Goal: Task Accomplishment & Management: Use online tool/utility

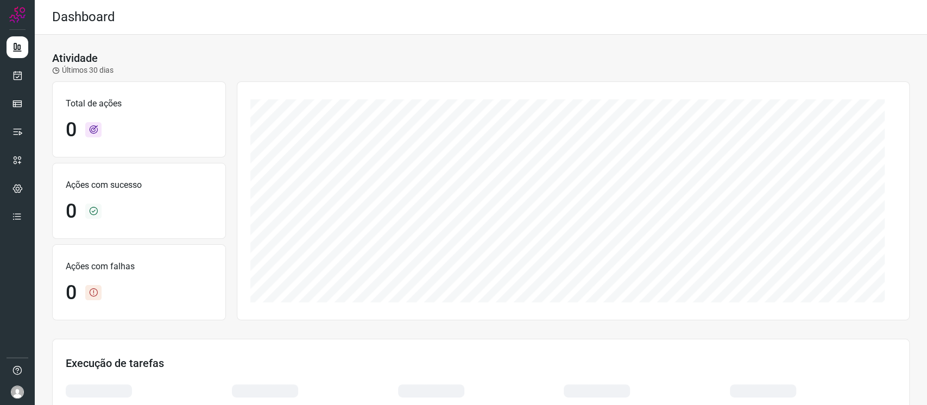
click at [32, 76] on div at bounding box center [17, 202] width 35 height 405
click at [27, 76] on link at bounding box center [18, 76] width 22 height 22
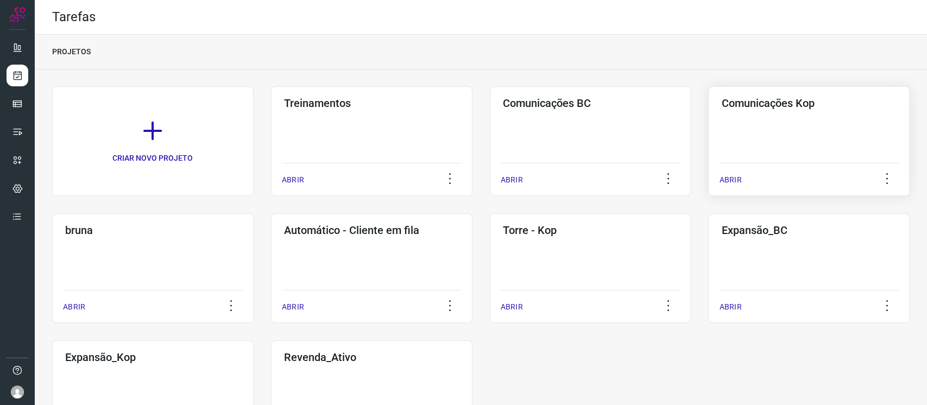
click at [731, 143] on div "Comunicações Kop ABRIR" at bounding box center [809, 141] width 202 height 110
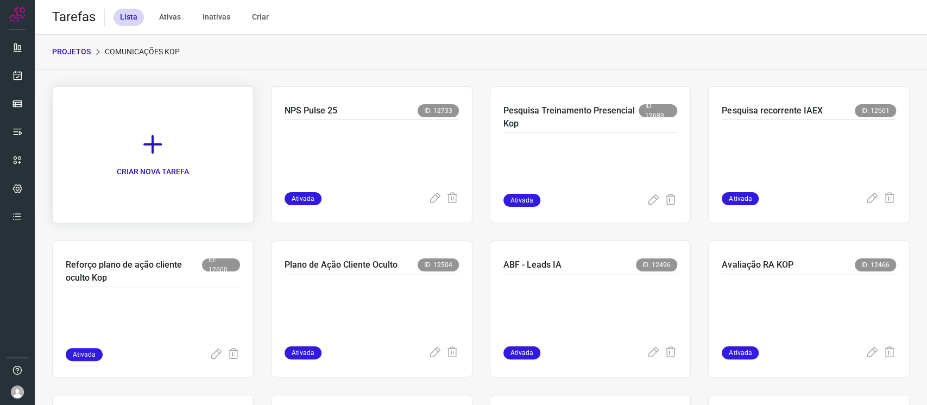
click at [177, 135] on link "CRIAR NOVA TAREFA" at bounding box center [153, 154] width 202 height 137
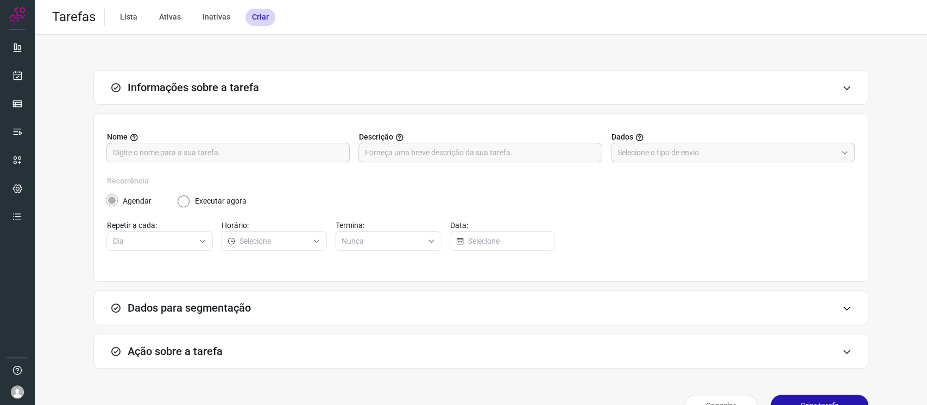
click at [235, 152] on input "text" at bounding box center [228, 152] width 230 height 18
type input "Nps Pulse Reforço"
click at [738, 154] on input "text" at bounding box center [727, 152] width 219 height 18
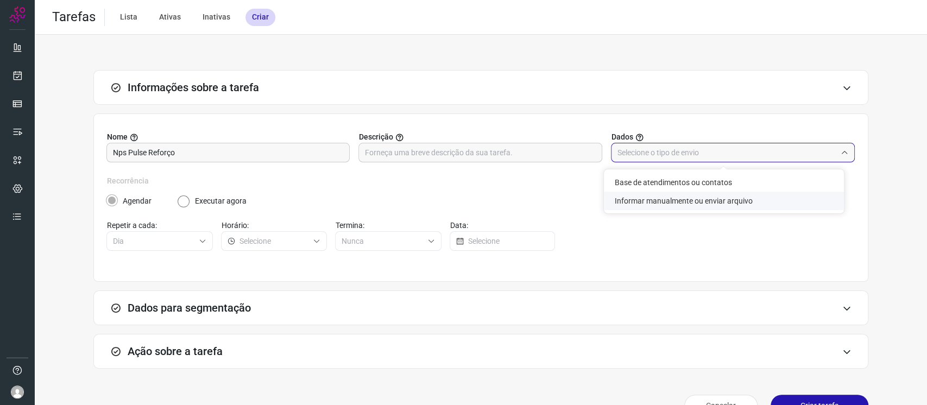
click at [698, 200] on li "Informar manualmente ou enviar arquivo" at bounding box center [724, 201] width 240 height 18
type input "Informar manualmente ou enviar arquivo"
radio input "false"
radio input "true"
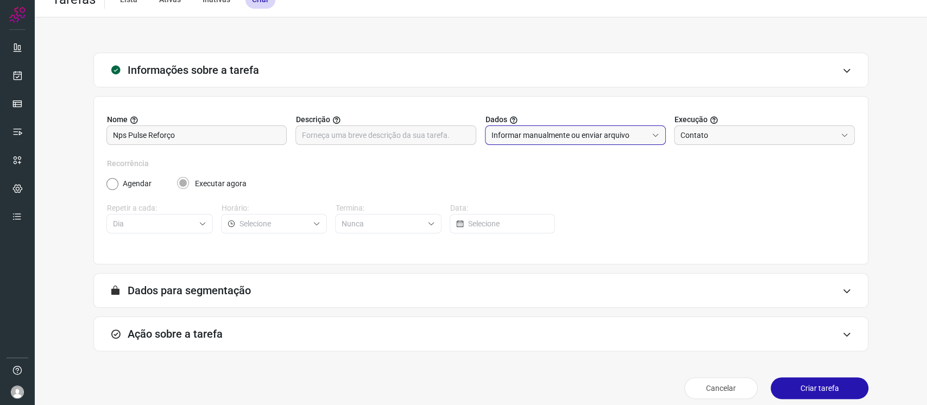
scroll to position [26, 0]
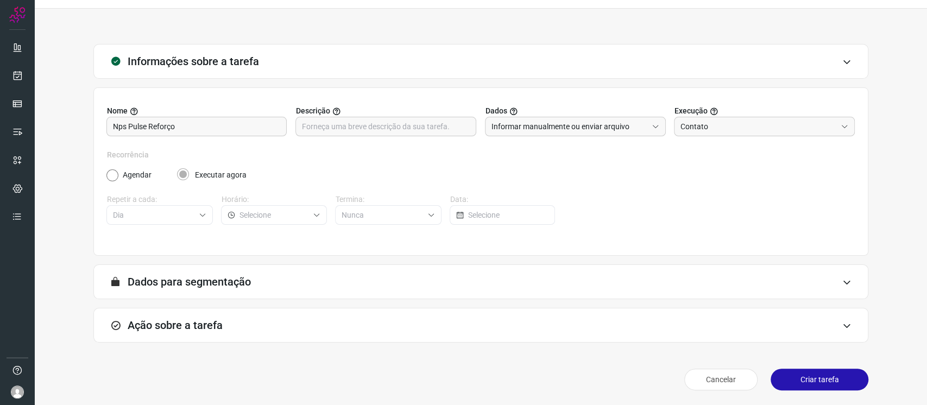
click at [560, 298] on div "A segmentação de dados está desabilitada porque a opção de envio manual foi sel…" at bounding box center [480, 282] width 775 height 35
click at [577, 328] on div "Ação sobre a tarefa" at bounding box center [480, 325] width 775 height 35
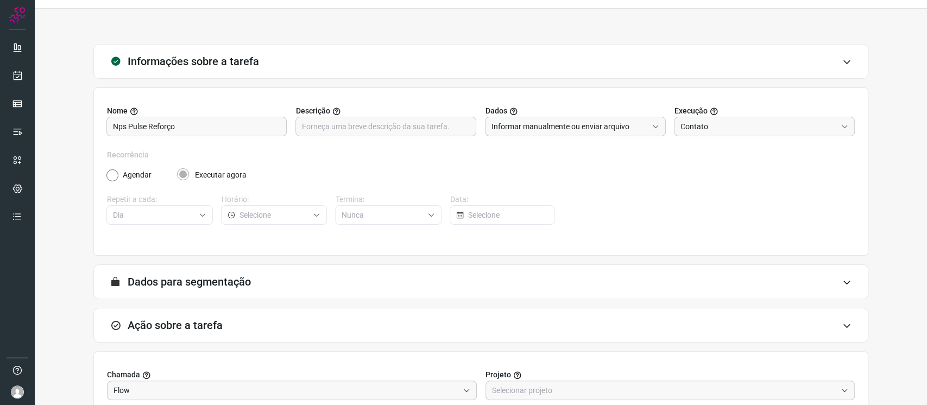
scroll to position [171, 0]
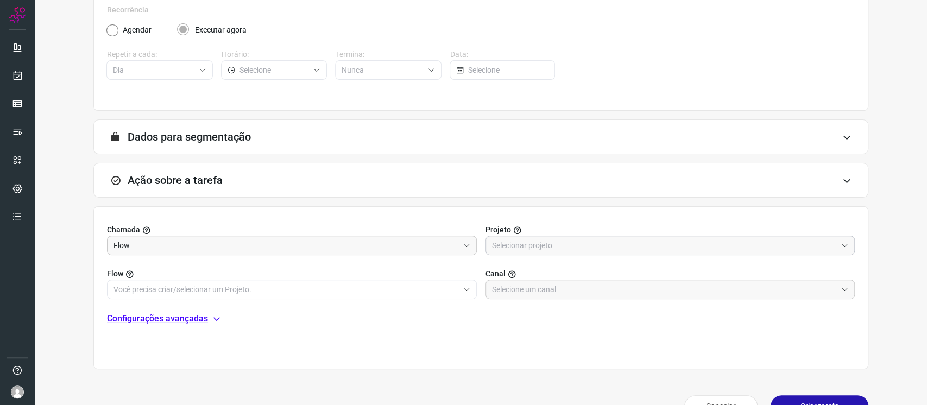
click at [561, 247] on input "text" at bounding box center [664, 245] width 345 height 18
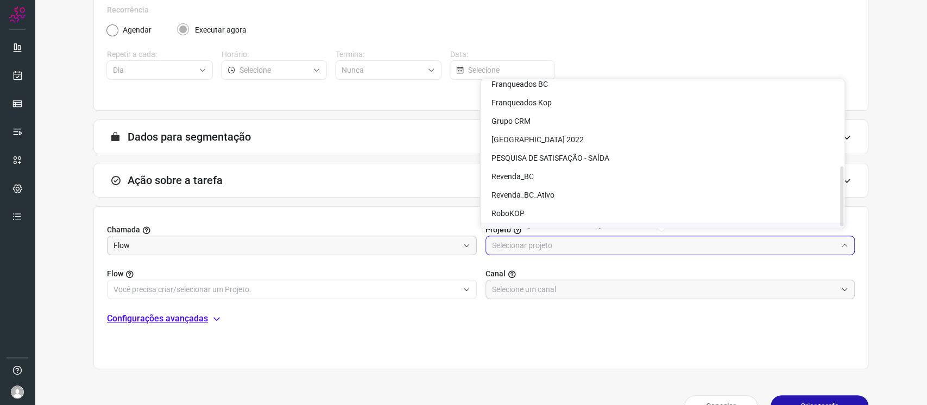
scroll to position [64, 0]
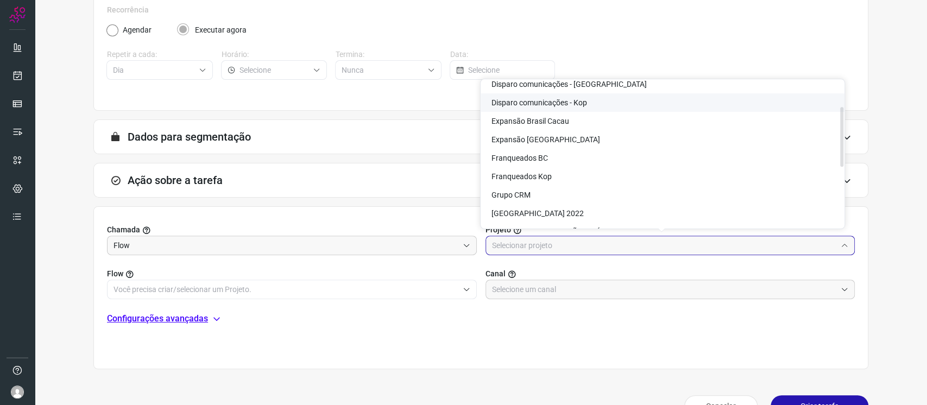
click at [591, 104] on li "Disparo comunicações - Kop" at bounding box center [663, 102] width 364 height 18
type input "Disparo comunicações - Kop"
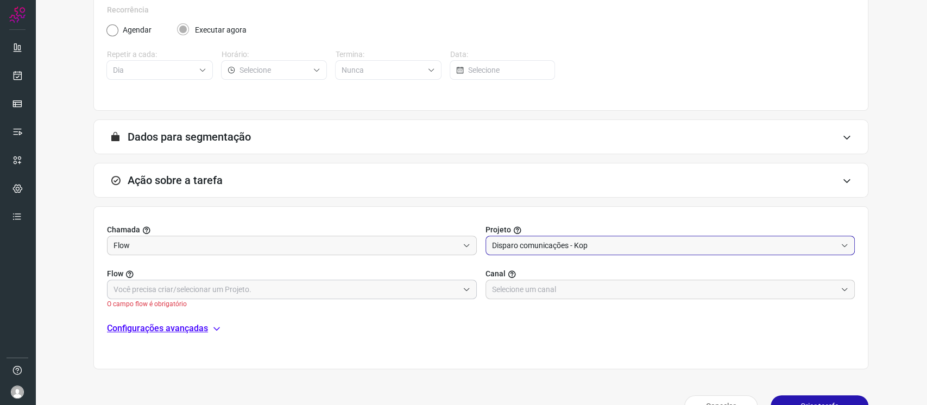
click at [289, 288] on input "text" at bounding box center [286, 289] width 345 height 18
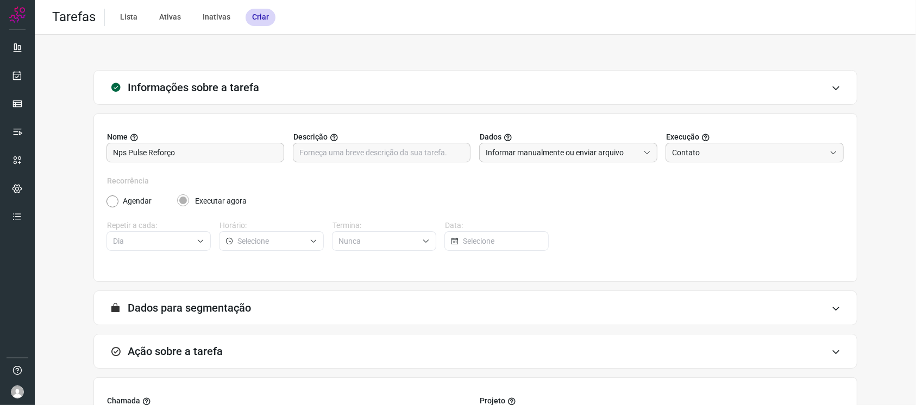
click at [558, 211] on div "Recorrência Agendar Executar agora Repetir a cada: Dia Horário: Termina: Nunca …" at bounding box center [475, 219] width 737 height 89
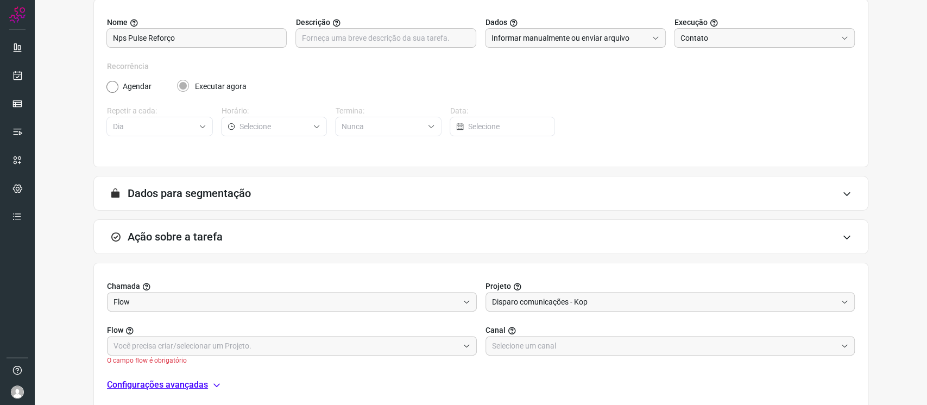
scroll to position [198, 0]
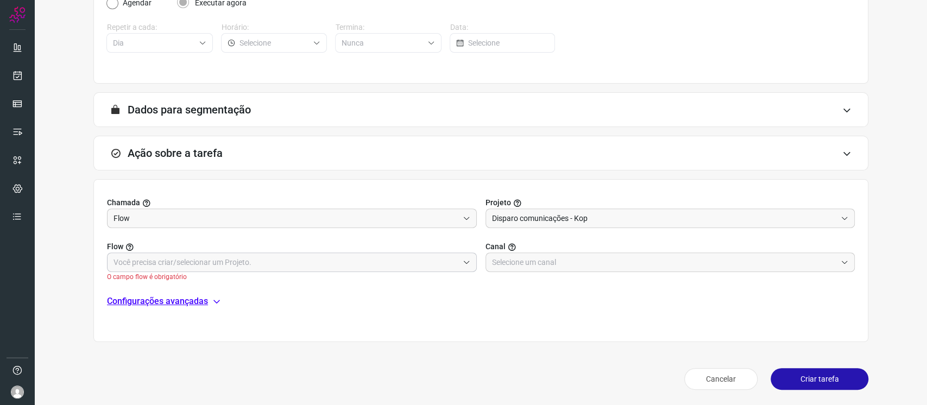
click at [249, 260] on input "text" at bounding box center [286, 262] width 345 height 18
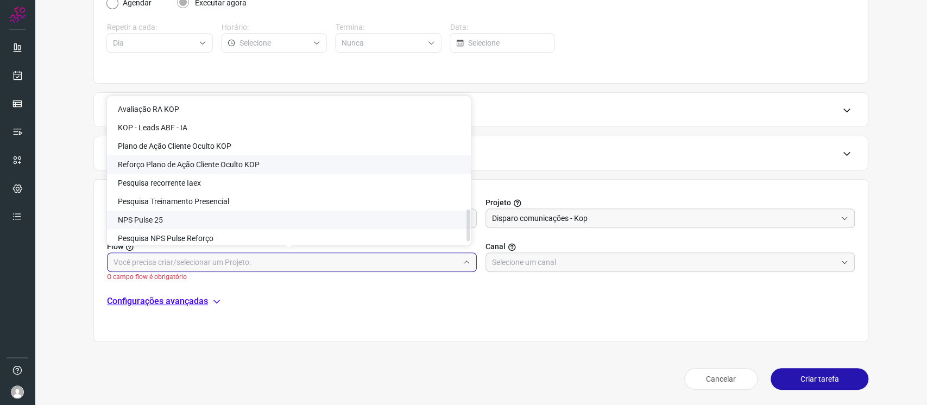
scroll to position [522, 0]
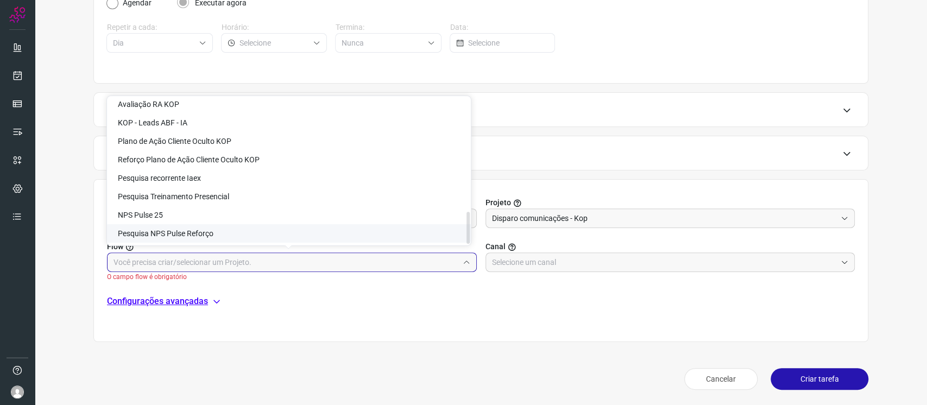
click at [303, 228] on li "Pesquisa NPS Pulse Reforço" at bounding box center [289, 233] width 364 height 18
type input "Pesquisa NPS Pulse Reforço"
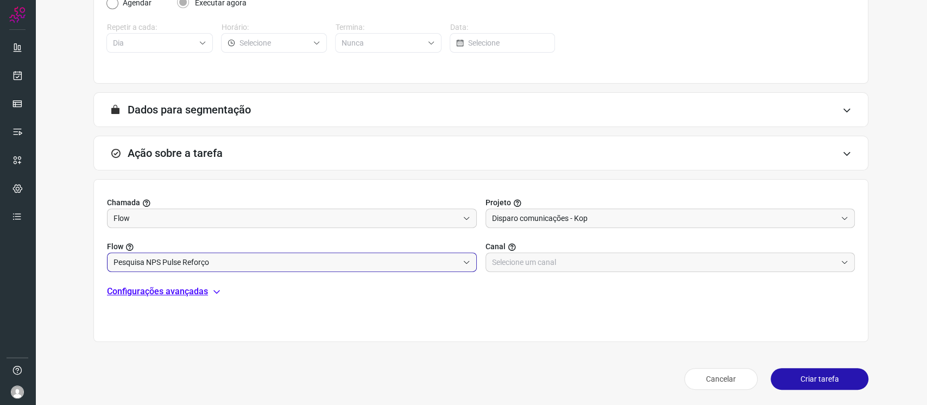
click at [526, 286] on div "Configurações avançadas" at bounding box center [481, 291] width 748 height 13
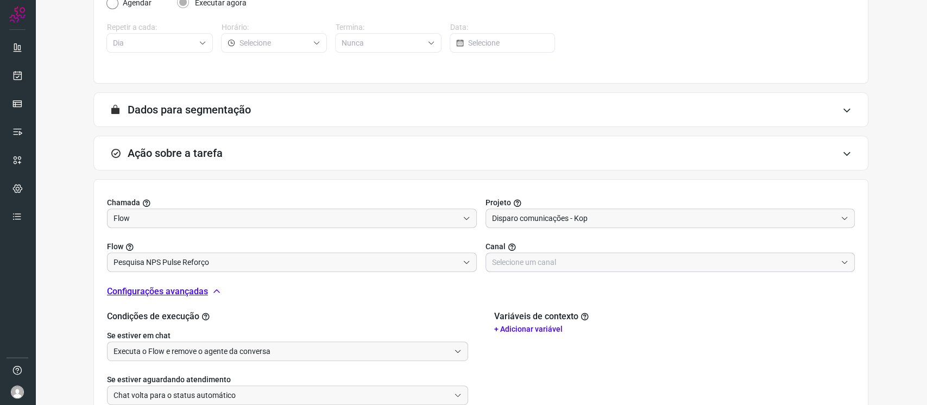
click at [537, 258] on input "text" at bounding box center [664, 262] width 345 height 18
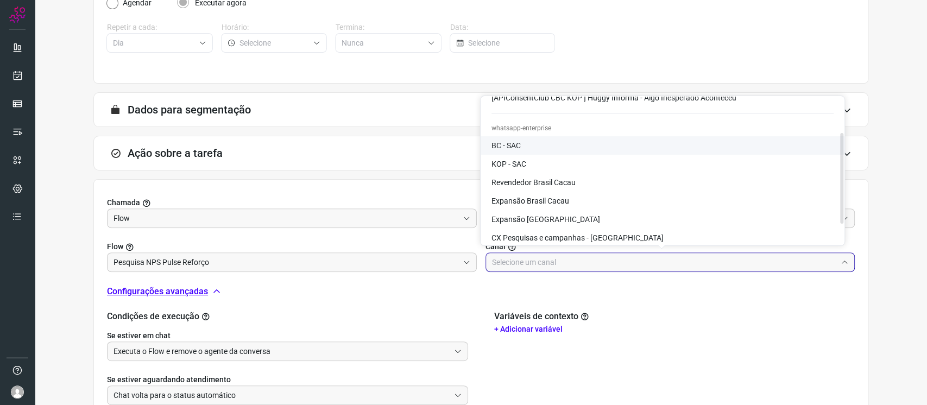
scroll to position [87, 0]
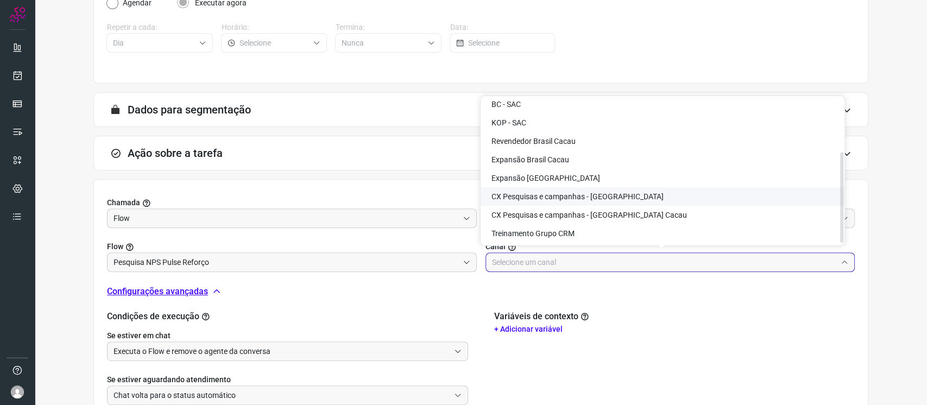
click at [591, 197] on span "CX Pesquisas e campanhas - [GEOGRAPHIC_DATA]" at bounding box center [578, 196] width 172 height 9
type input "CX Pesquisas e campanhas - [GEOGRAPHIC_DATA]"
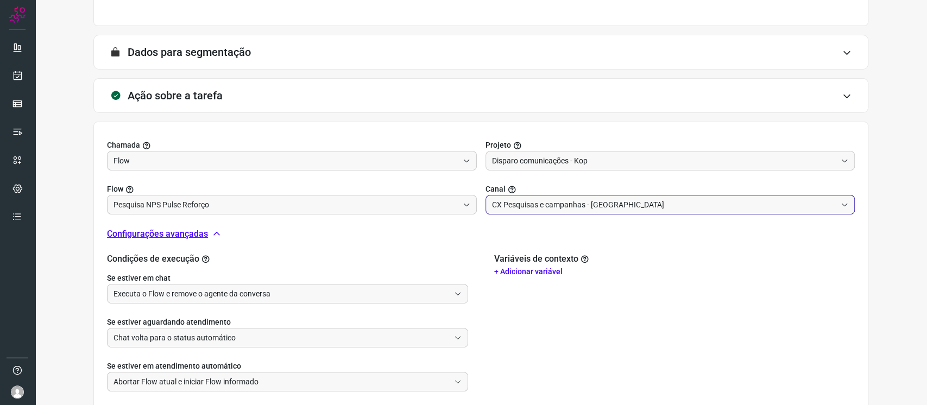
scroll to position [323, 0]
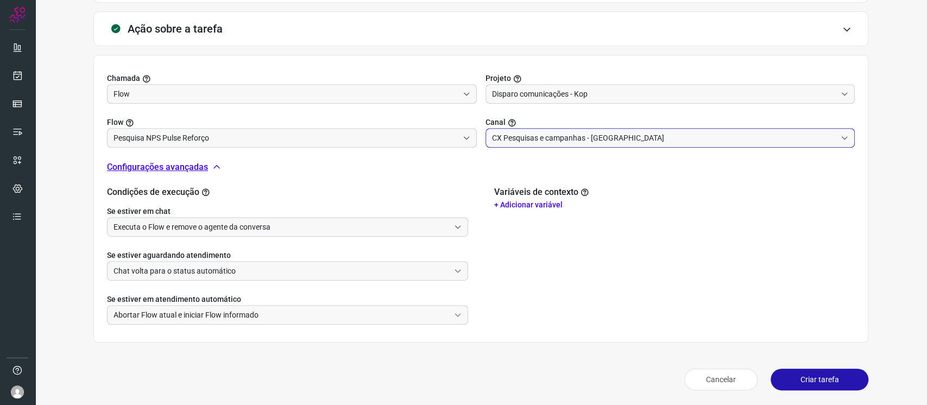
click at [838, 374] on button "Criar tarefa" at bounding box center [820, 380] width 98 height 22
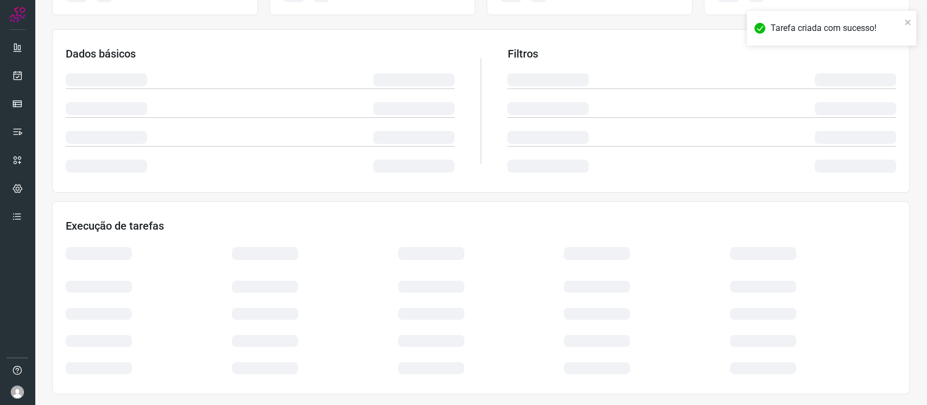
scroll to position [155, 0]
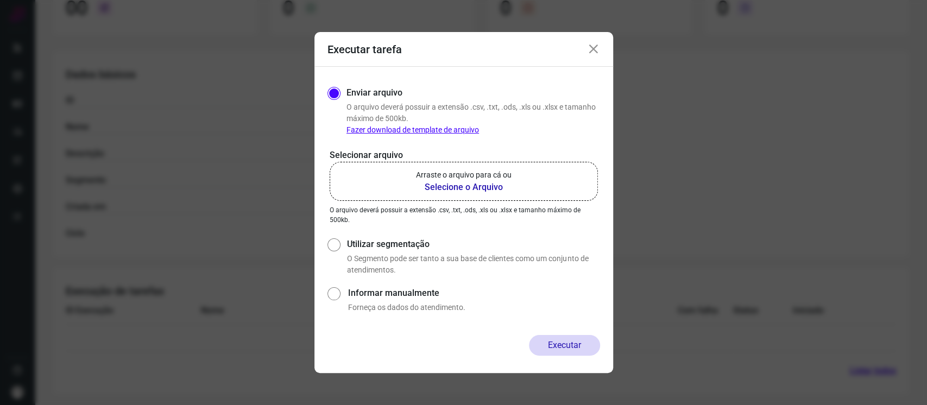
click at [473, 195] on label "Arraste o arquivo para cá ou Selecione o Arquivo" at bounding box center [464, 181] width 268 height 39
click at [0, 0] on input "Arraste o arquivo para cá ou Selecione o Arquivo" at bounding box center [0, 0] width 0 height 0
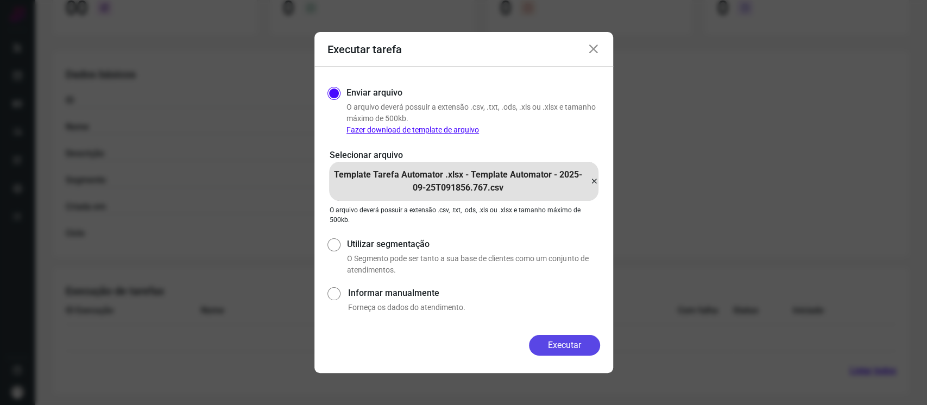
click at [587, 341] on button "Executar" at bounding box center [564, 345] width 71 height 21
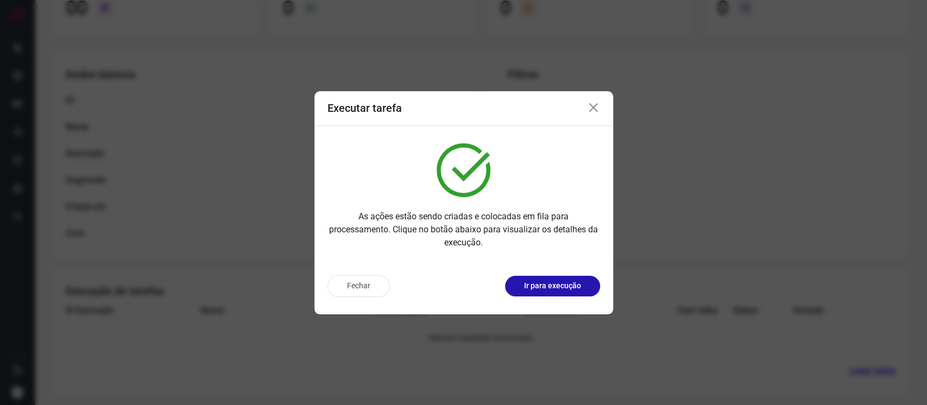
click at [594, 110] on icon at bounding box center [593, 108] width 13 height 13
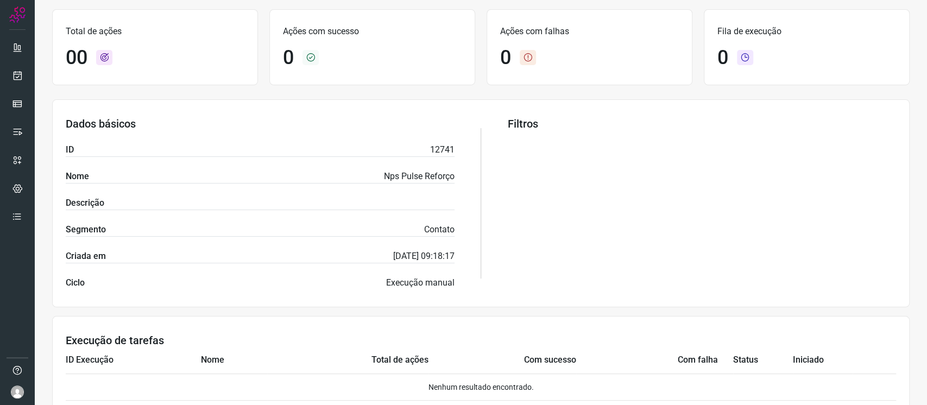
scroll to position [0, 0]
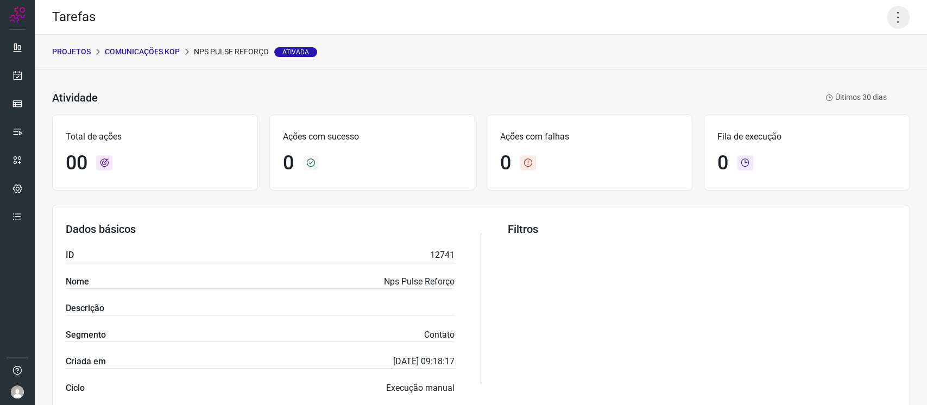
click at [887, 21] on icon at bounding box center [898, 17] width 23 height 23
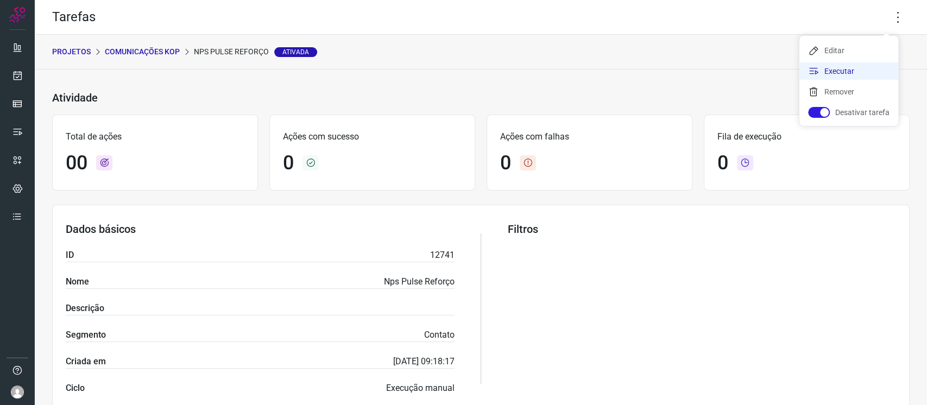
click at [845, 72] on li "Executar" at bounding box center [849, 70] width 99 height 17
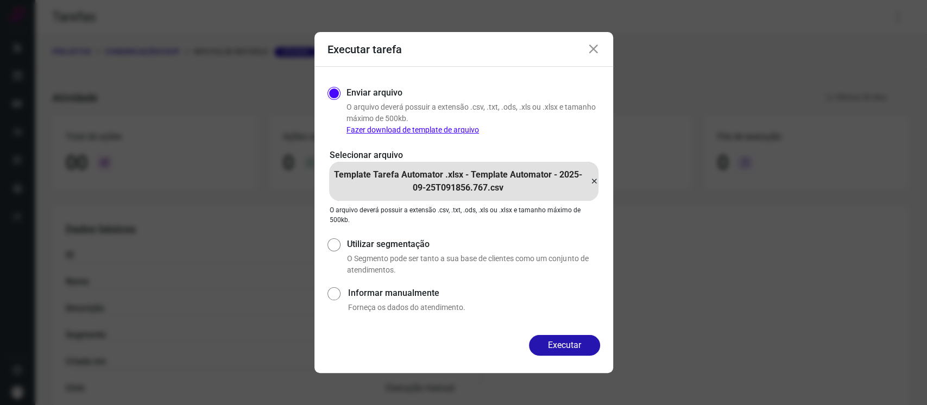
click at [533, 178] on p "Template Tarefa Automator .xlsx - Template Automator - 2025-09-25T091856.767.csv" at bounding box center [458, 181] width 258 height 26
click at [0, 0] on input "Template Tarefa Automator .xlsx - Template Automator - 2025-09-25T091856.767.csv" at bounding box center [0, 0] width 0 height 0
click at [554, 337] on button "Executar" at bounding box center [564, 345] width 71 height 21
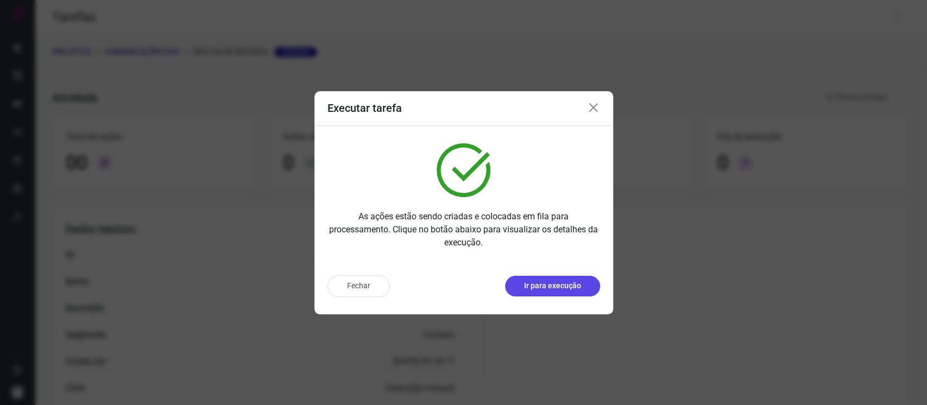
click at [571, 292] on button "Ir para execução" at bounding box center [552, 286] width 95 height 21
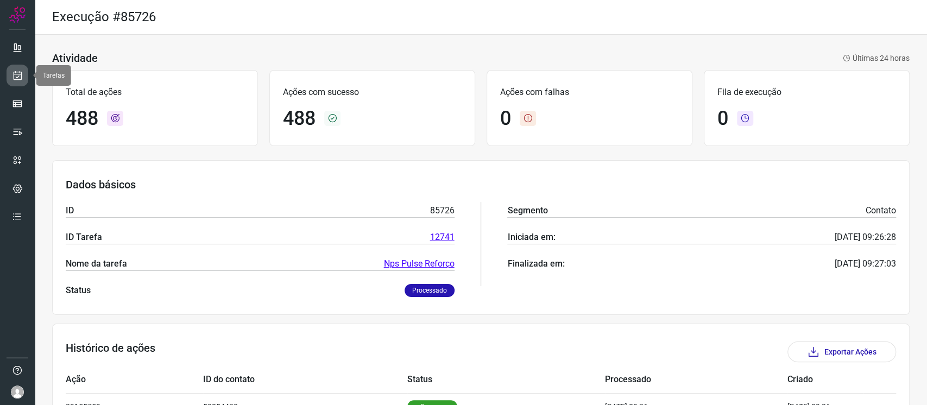
click at [17, 72] on icon at bounding box center [17, 75] width 11 height 11
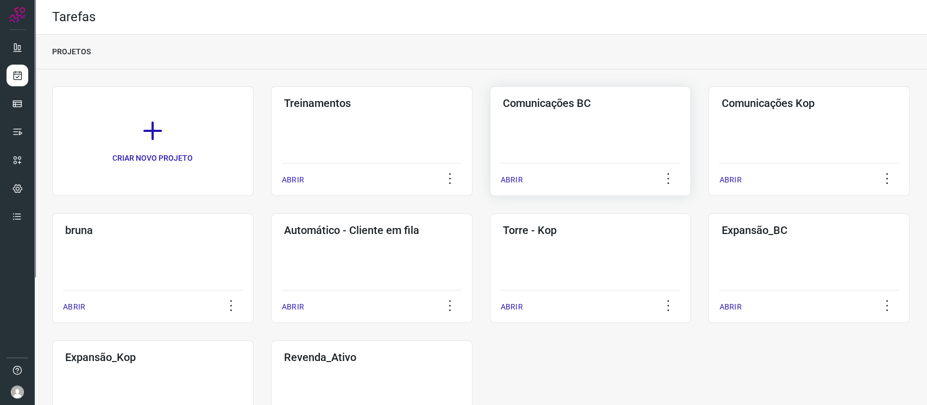
click at [568, 143] on div "Comunicações BC ABRIR" at bounding box center [591, 141] width 202 height 110
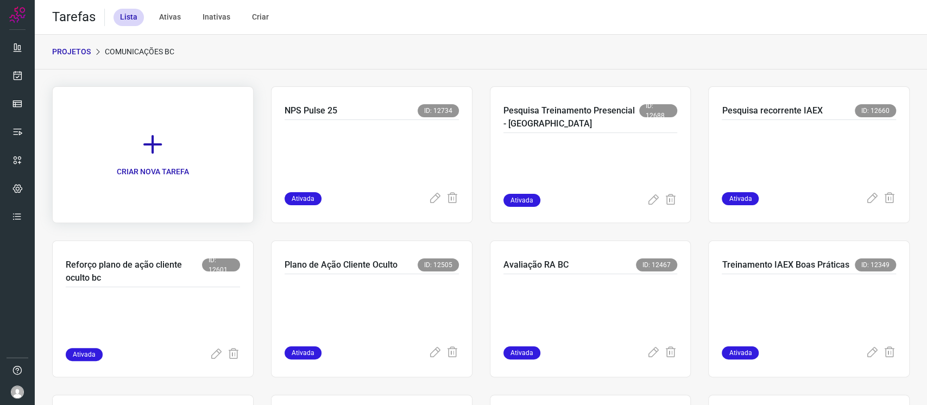
click at [156, 133] on icon at bounding box center [153, 145] width 24 height 24
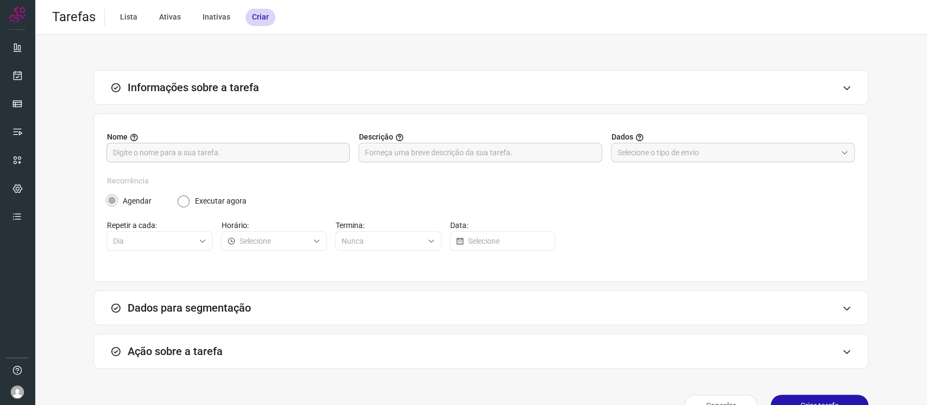
click at [293, 152] on input "text" at bounding box center [228, 152] width 230 height 18
type input "NPS Pulse Reforço"
click at [710, 156] on input "text" at bounding box center [727, 152] width 219 height 18
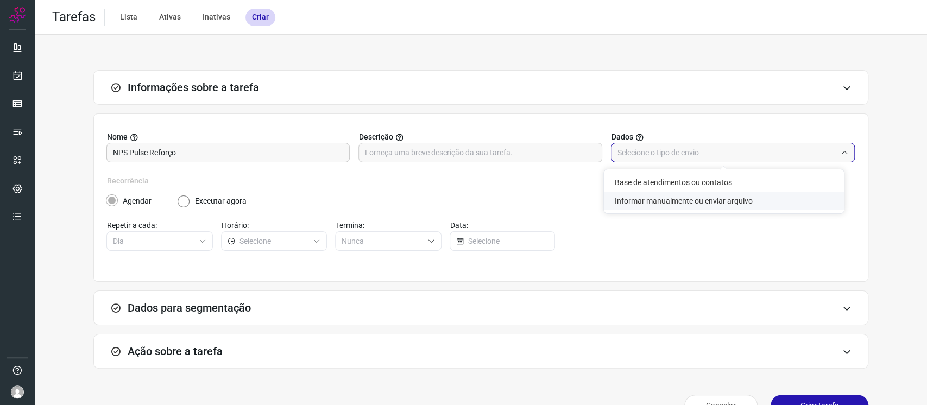
click at [655, 202] on li "Informar manualmente ou enviar arquivo" at bounding box center [724, 201] width 240 height 18
type input "Informar manualmente ou enviar arquivo"
radio input "false"
radio input "true"
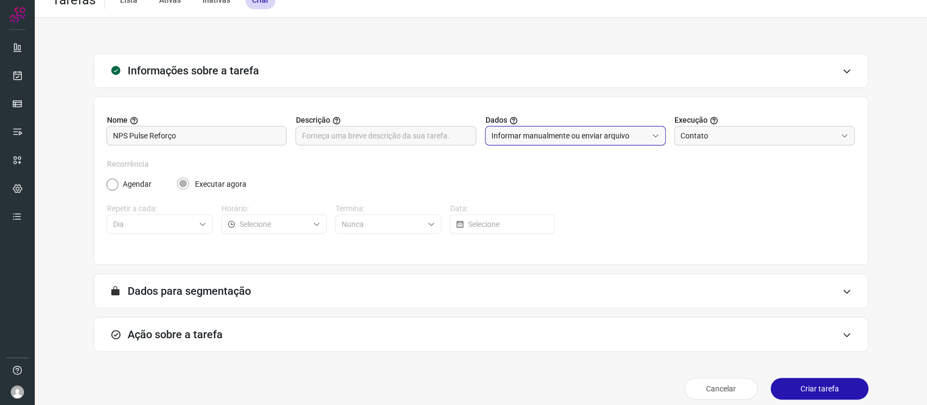
scroll to position [26, 0]
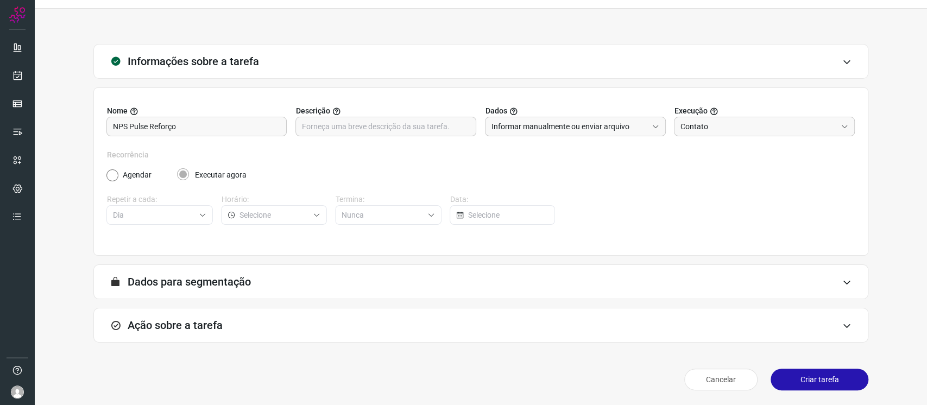
click at [805, 379] on button "Criar tarefa" at bounding box center [820, 380] width 98 height 22
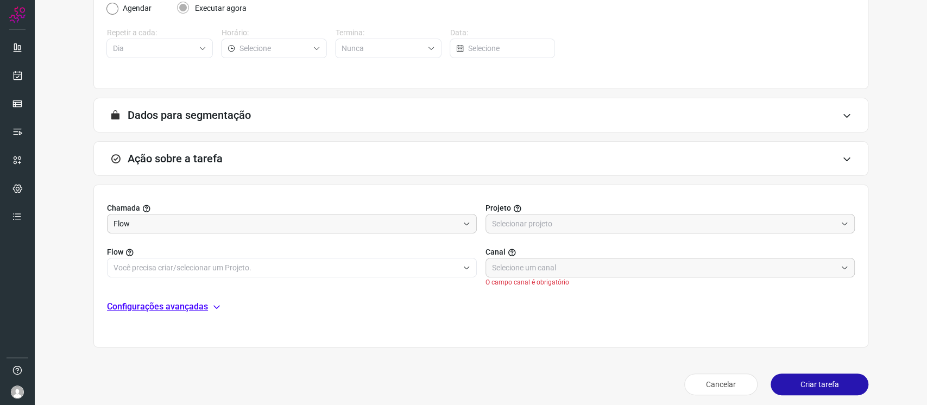
scroll to position [198, 0]
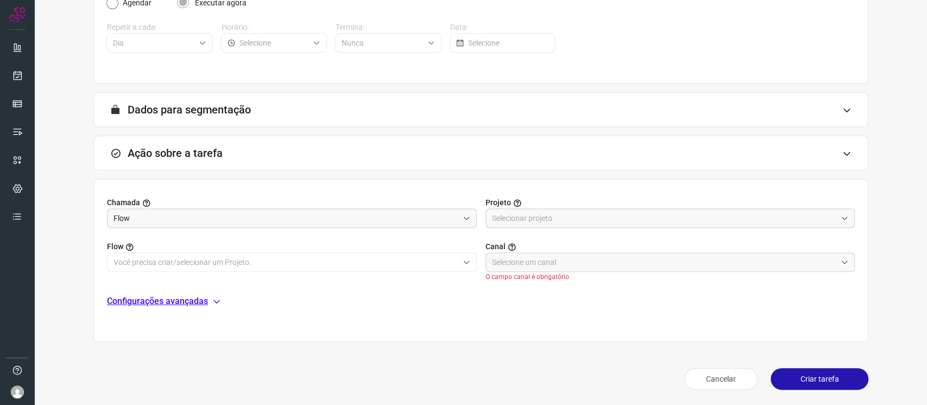
click at [574, 214] on input "text" at bounding box center [664, 218] width 345 height 18
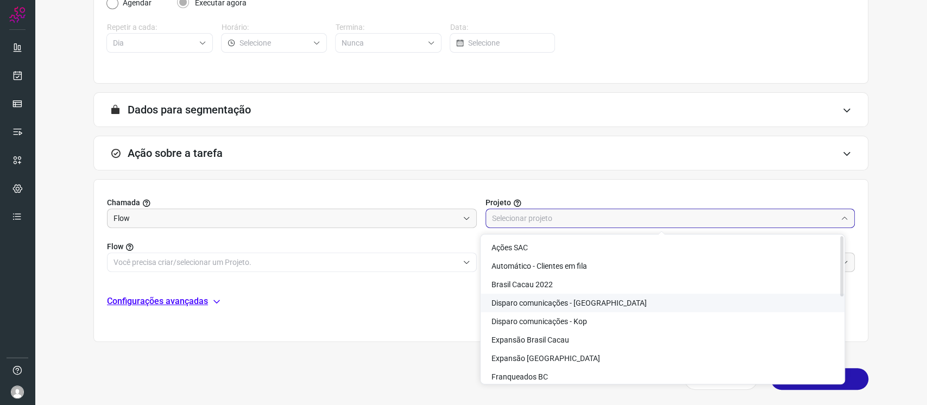
click at [571, 300] on span "Disparo comunicações - [GEOGRAPHIC_DATA]" at bounding box center [569, 303] width 155 height 9
type input "Disparo comunicações - [GEOGRAPHIC_DATA]"
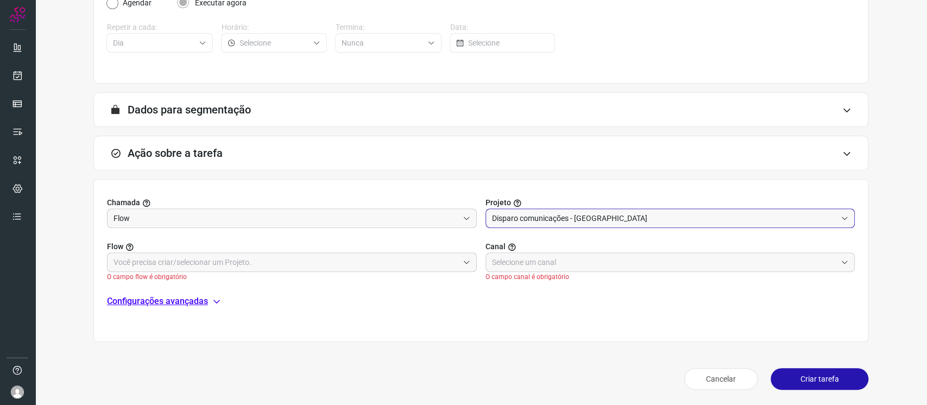
drag, startPoint x: 394, startPoint y: 244, endPoint x: 398, endPoint y: 264, distance: 19.3
click at [393, 244] on label "Flow" at bounding box center [292, 246] width 370 height 11
click at [398, 265] on input "text" at bounding box center [286, 262] width 345 height 18
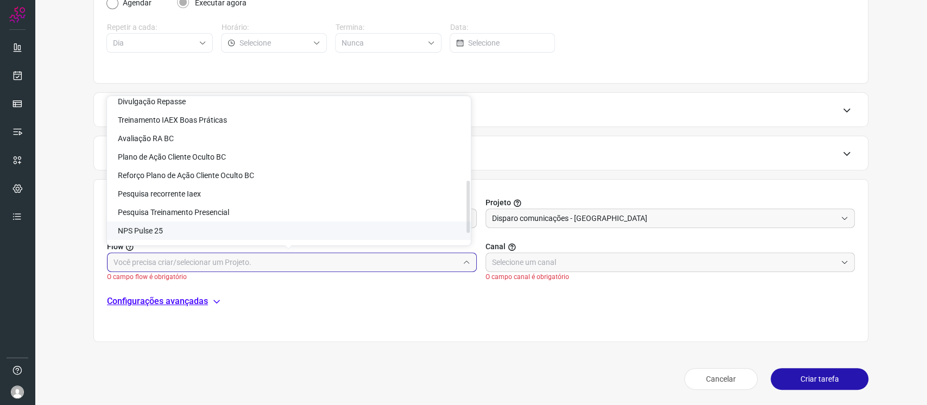
scroll to position [264, 0]
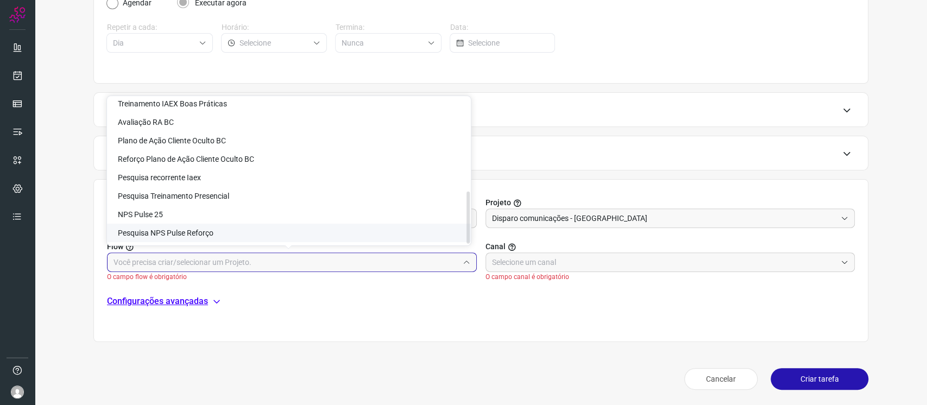
click at [363, 233] on li "Pesquisa NPS Pulse Reforço" at bounding box center [289, 233] width 364 height 18
type input "Pesquisa NPS Pulse Reforço"
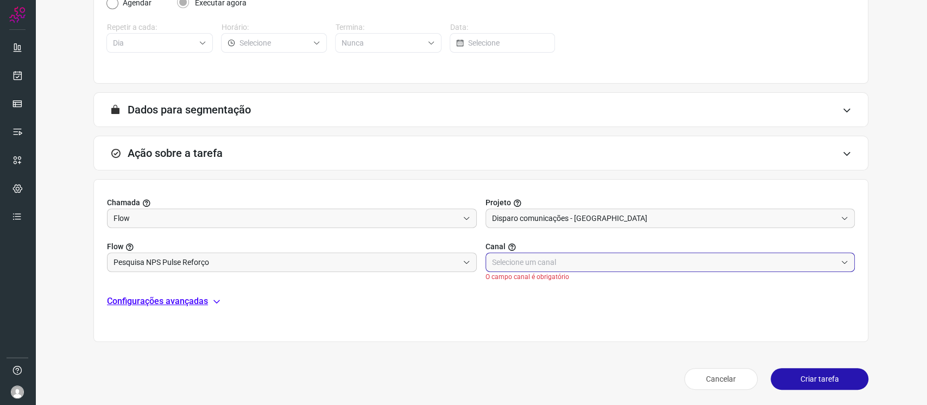
click at [585, 261] on input "text" at bounding box center [664, 262] width 345 height 18
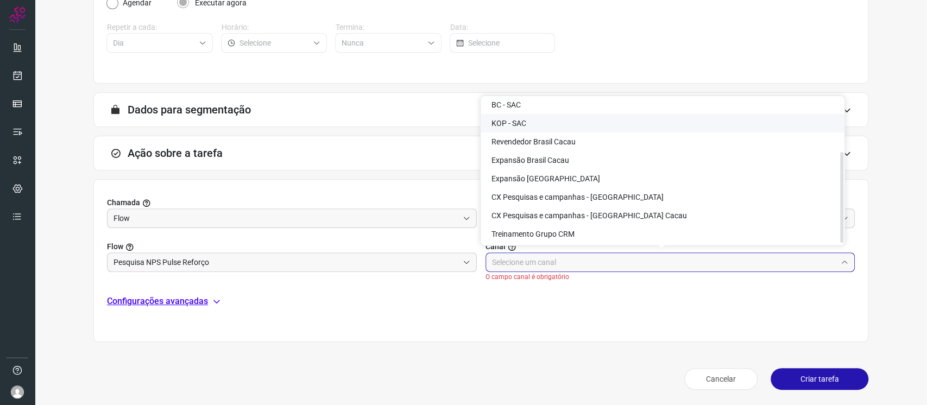
scroll to position [87, 0]
click at [641, 215] on li "CX Pesquisas e campanhas - [GEOGRAPHIC_DATA] Cacau" at bounding box center [663, 215] width 364 height 18
type input "CX Pesquisas e campanhas - [GEOGRAPHIC_DATA] Cacau"
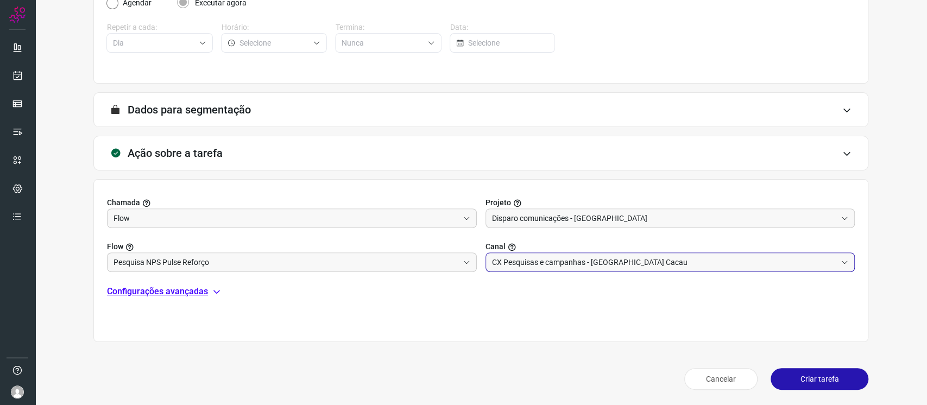
click at [833, 381] on button "Criar tarefa" at bounding box center [820, 379] width 98 height 22
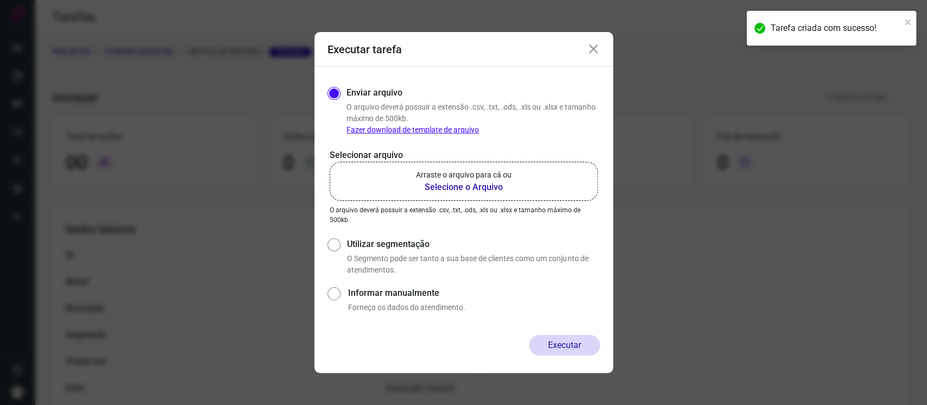
click at [471, 187] on b "Selecione o Arquivo" at bounding box center [464, 187] width 96 height 13
click at [0, 0] on input "Arraste o arquivo para cá ou Selecione o Arquivo" at bounding box center [0, 0] width 0 height 0
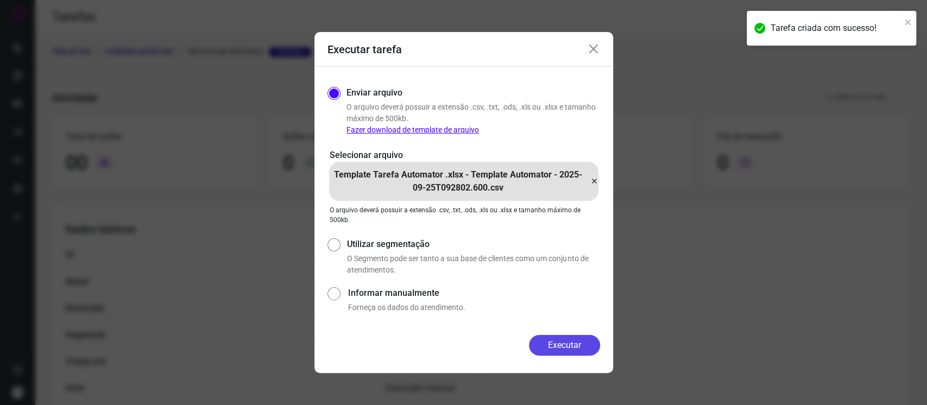
click at [589, 343] on button "Executar" at bounding box center [564, 345] width 71 height 21
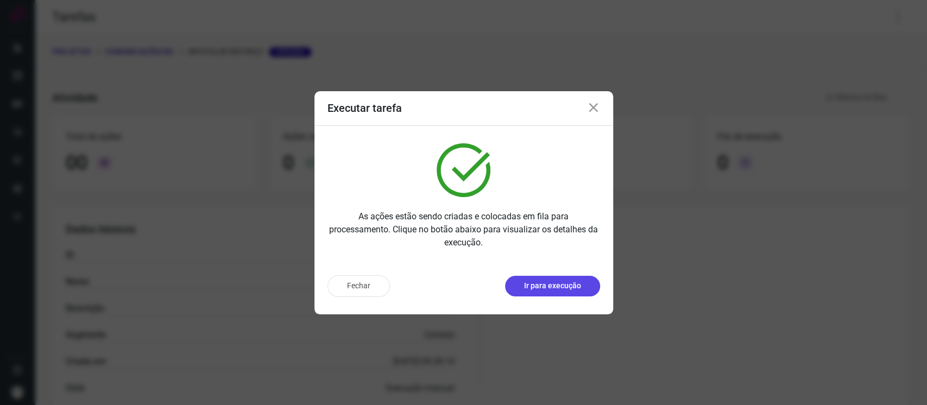
click at [557, 279] on button "Ir para execução" at bounding box center [552, 286] width 95 height 21
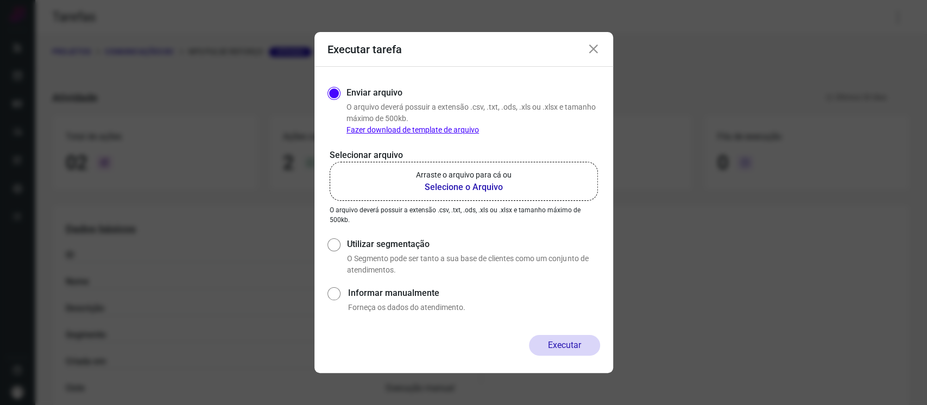
click at [461, 183] on b "Selecione o Arquivo" at bounding box center [464, 187] width 96 height 13
click at [0, 0] on input "Arraste o arquivo para cá ou Selecione o Arquivo" at bounding box center [0, 0] width 0 height 0
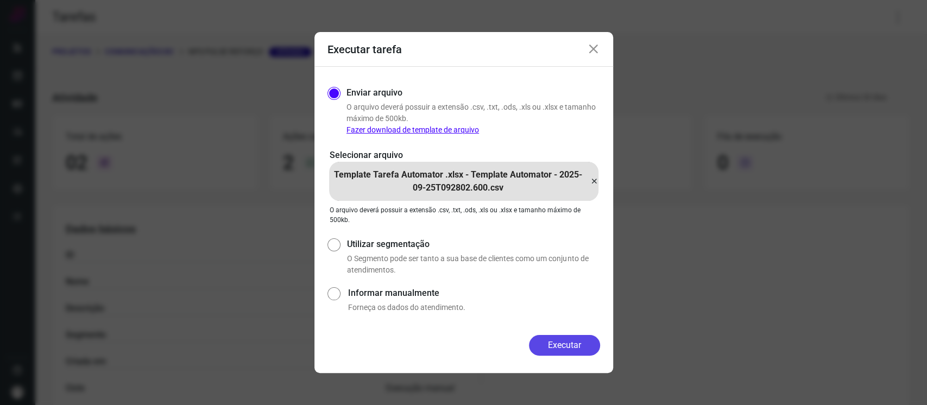
click at [586, 344] on button "Executar" at bounding box center [564, 345] width 71 height 21
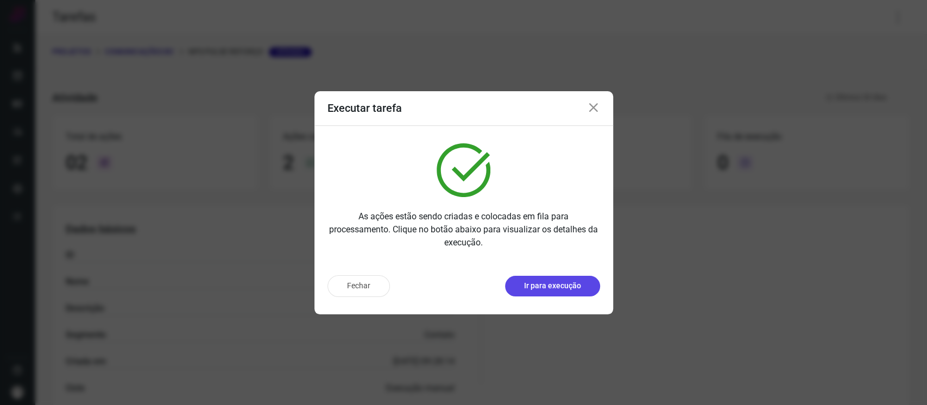
click at [552, 283] on p "Ir para execução" at bounding box center [552, 285] width 57 height 11
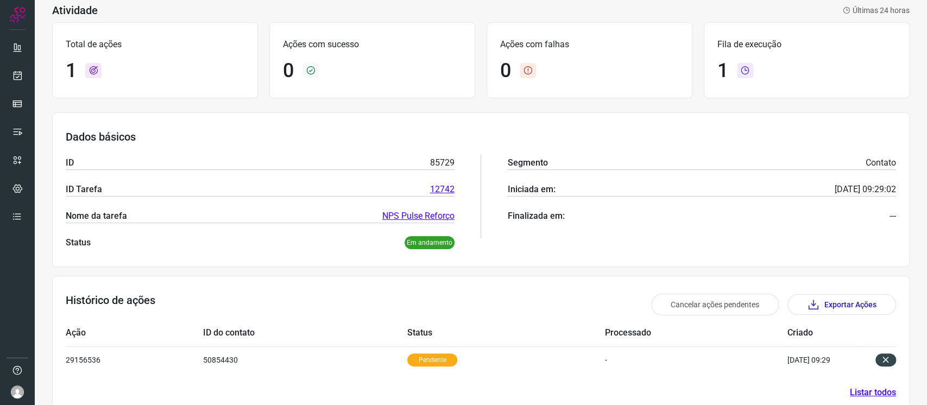
scroll to position [70, 0]
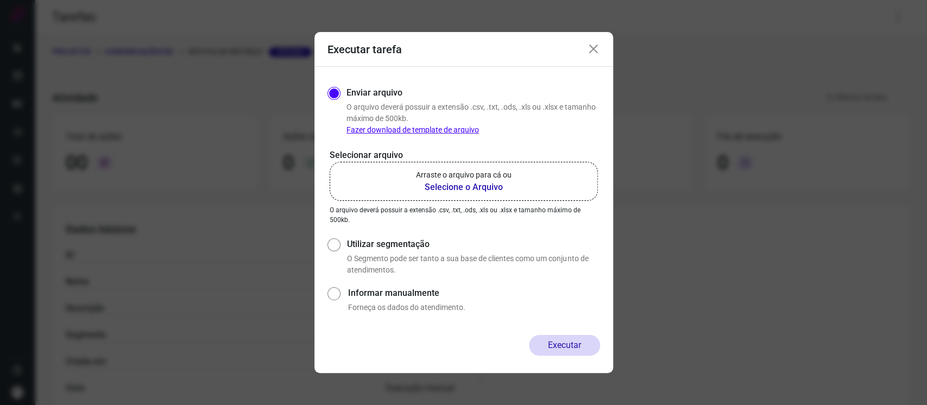
click at [472, 203] on div "Selecionar arquivo Arraste o arquivo para cá ou Selecione o Arquivo Arraste o a…" at bounding box center [464, 187] width 273 height 76
click at [474, 187] on b "Selecione o Arquivo" at bounding box center [464, 187] width 96 height 13
click at [0, 0] on input "Arraste o arquivo para cá ou Selecione o Arquivo" at bounding box center [0, 0] width 0 height 0
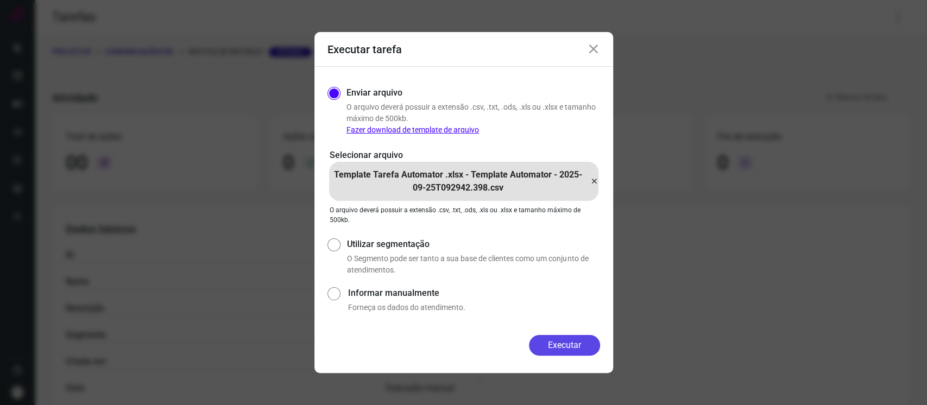
click at [561, 343] on button "Executar" at bounding box center [564, 345] width 71 height 21
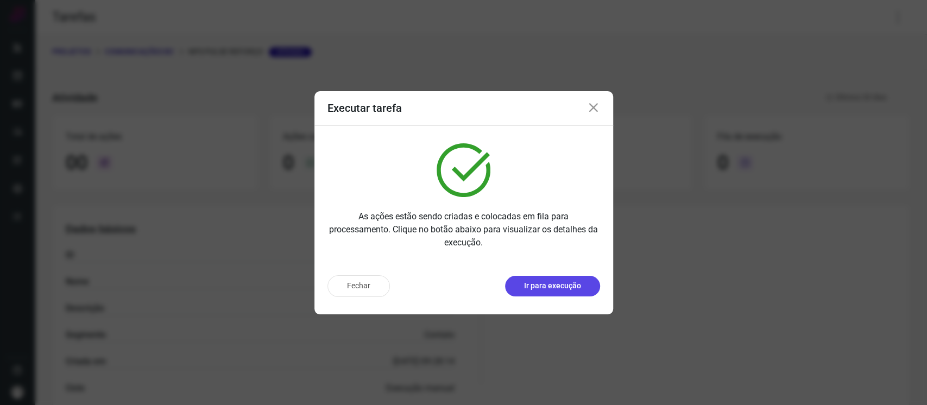
click at [545, 292] on button "Ir para execução" at bounding box center [552, 286] width 95 height 21
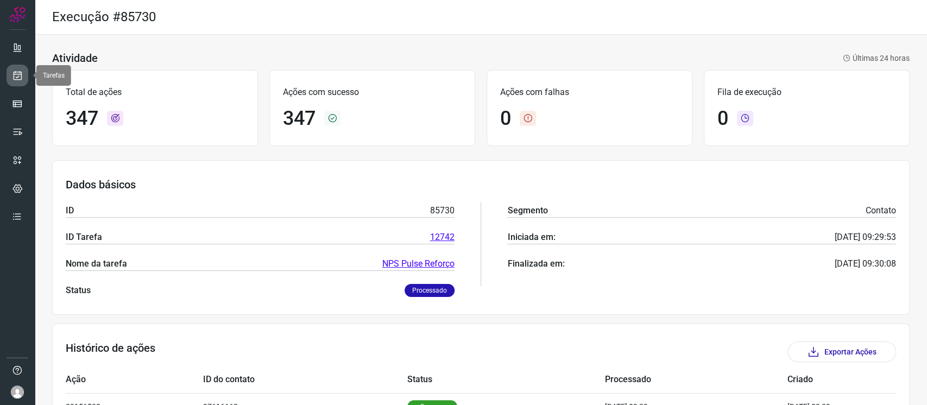
click at [19, 81] on link at bounding box center [18, 76] width 22 height 22
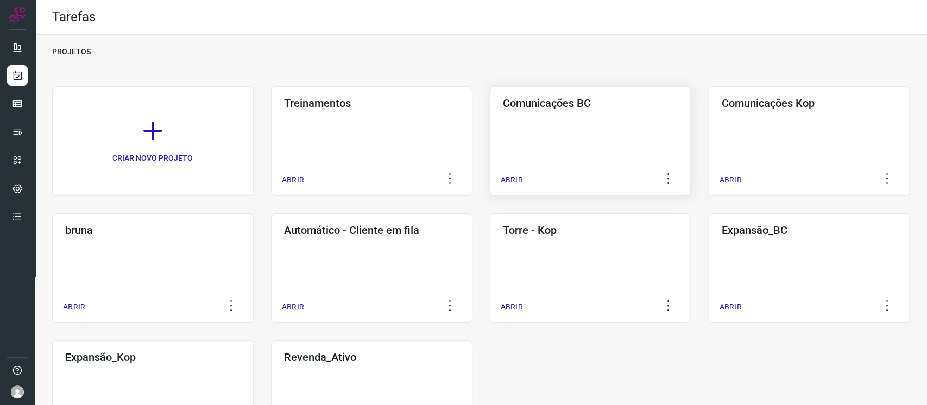
click at [598, 128] on div "Comunicações BC ABRIR" at bounding box center [591, 141] width 202 height 110
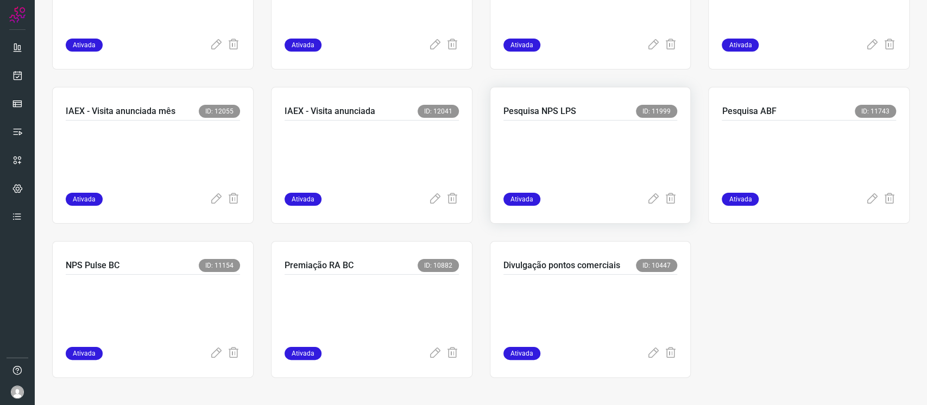
click at [581, 146] on p at bounding box center [585, 154] width 163 height 54
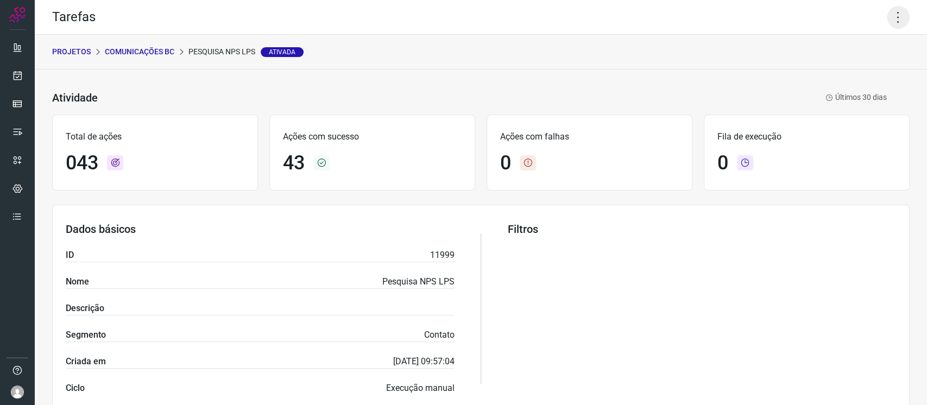
click at [887, 24] on icon at bounding box center [898, 17] width 23 height 23
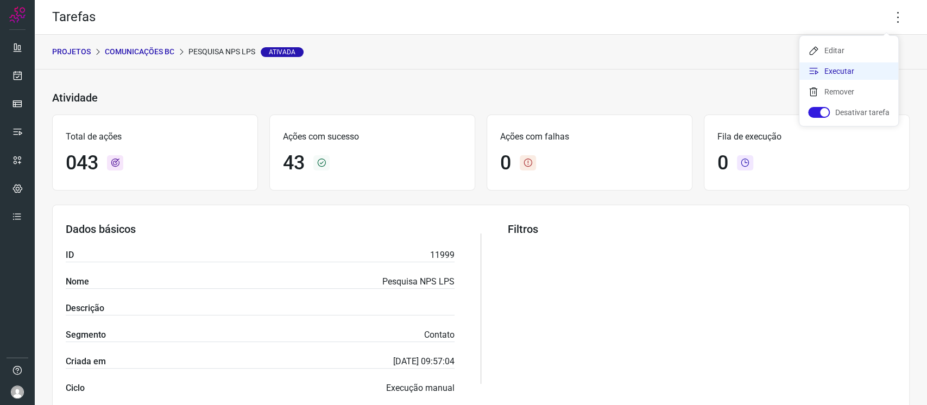
click at [863, 74] on li "Executar" at bounding box center [849, 70] width 99 height 17
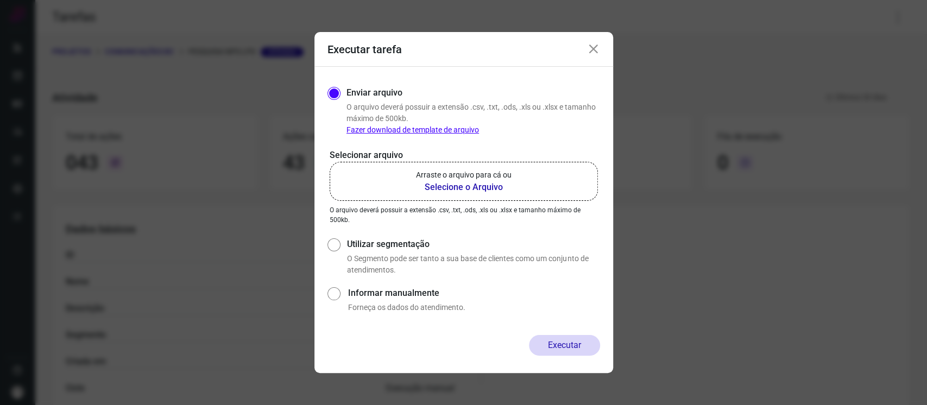
click at [593, 43] on icon at bounding box center [593, 49] width 13 height 13
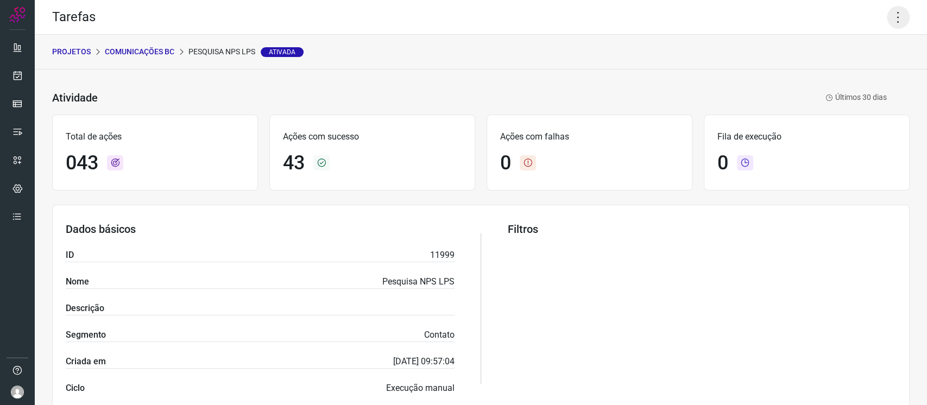
click at [897, 12] on icon at bounding box center [898, 17] width 23 height 23
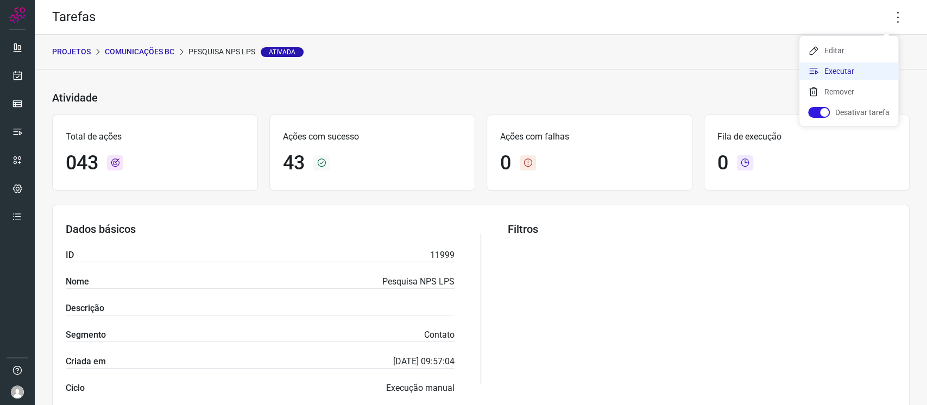
click at [833, 72] on li "Executar" at bounding box center [849, 70] width 99 height 17
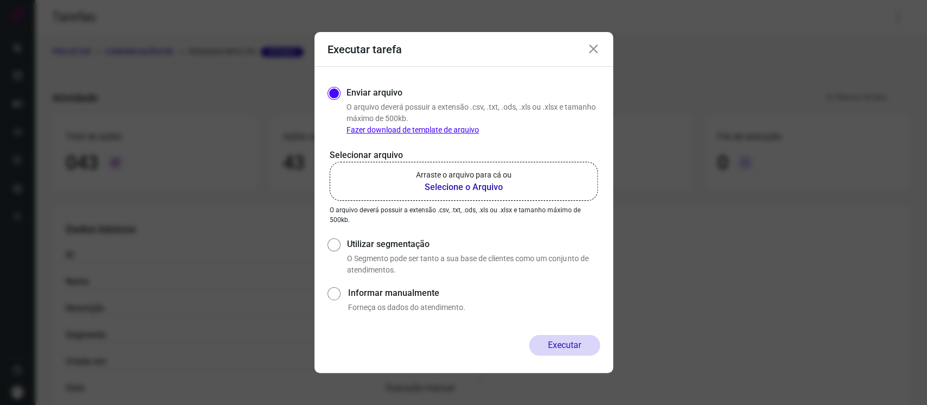
click at [538, 177] on label "Arraste o arquivo para cá ou Selecione o Arquivo" at bounding box center [464, 181] width 268 height 39
click at [0, 0] on input "Arraste o arquivo para cá ou Selecione o Arquivo" at bounding box center [0, 0] width 0 height 0
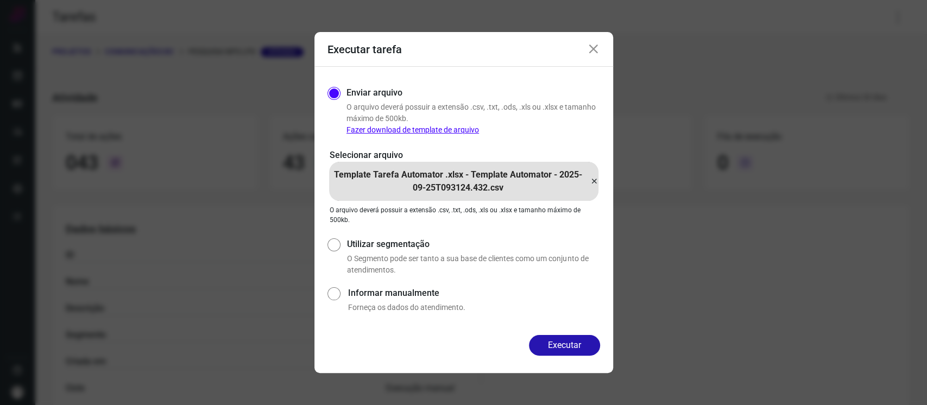
click at [593, 54] on icon at bounding box center [593, 49] width 13 height 13
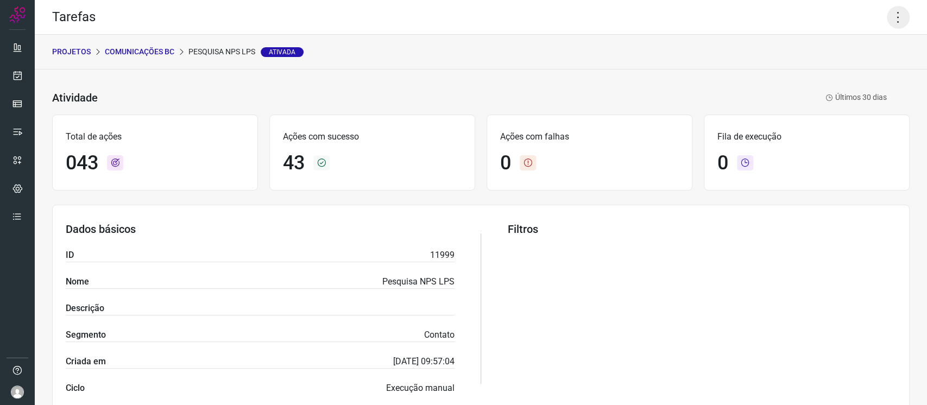
click at [895, 23] on icon at bounding box center [898, 17] width 23 height 23
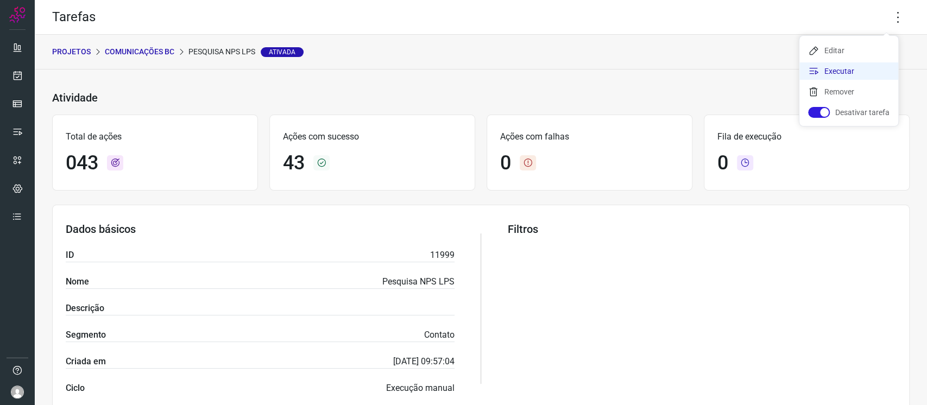
click at [830, 74] on li "Executar" at bounding box center [849, 70] width 99 height 17
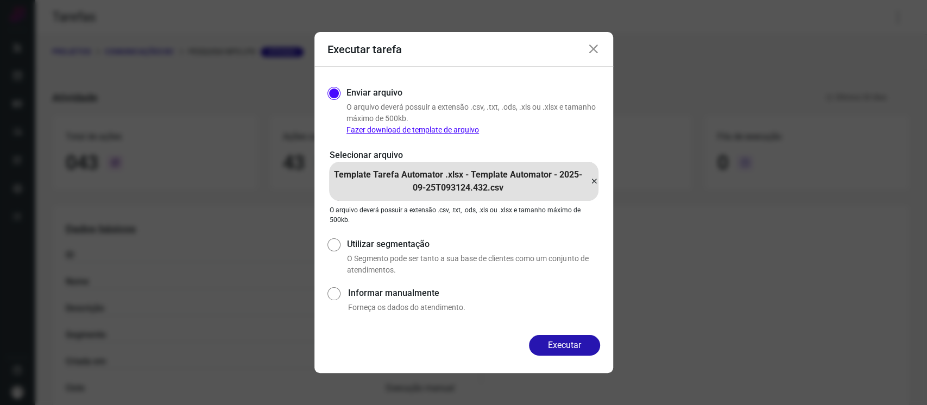
click at [593, 180] on icon at bounding box center [594, 181] width 9 height 13
click at [0, 0] on input "Template Tarefa Automator .xlsx - Template Automator - 2025-09-25T093124.432.csv" at bounding box center [0, 0] width 0 height 0
click at [562, 343] on button "Executar" at bounding box center [564, 345] width 71 height 21
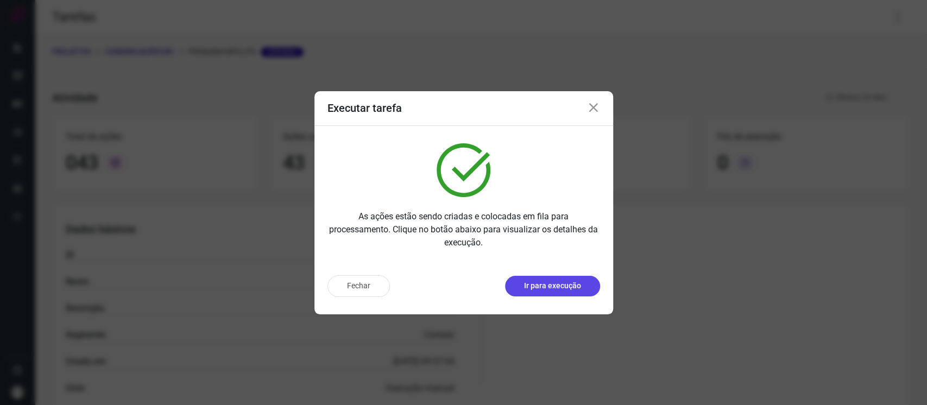
click at [550, 281] on p "Ir para execução" at bounding box center [552, 285] width 57 height 11
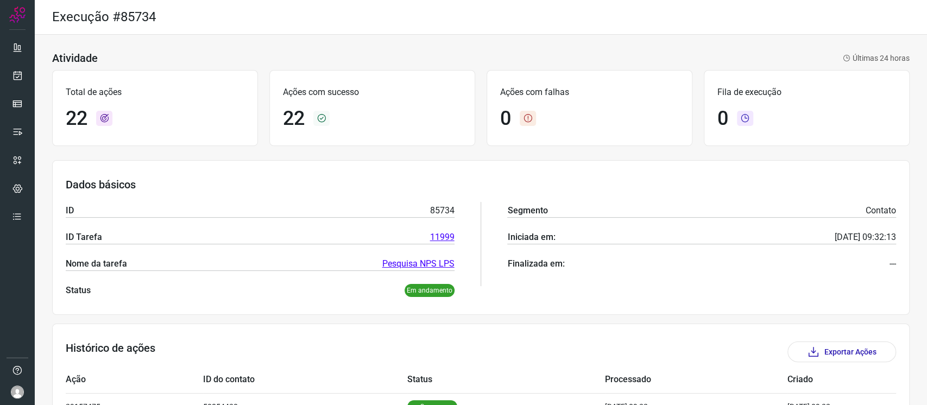
click at [4, 73] on div at bounding box center [17, 202] width 35 height 405
click at [9, 76] on link at bounding box center [18, 76] width 22 height 22
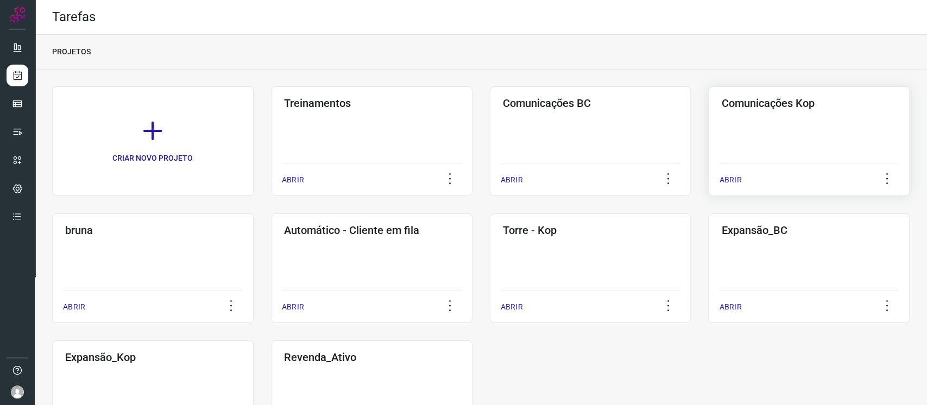
click at [763, 127] on div "Comunicações Kop ABRIR" at bounding box center [809, 141] width 202 height 110
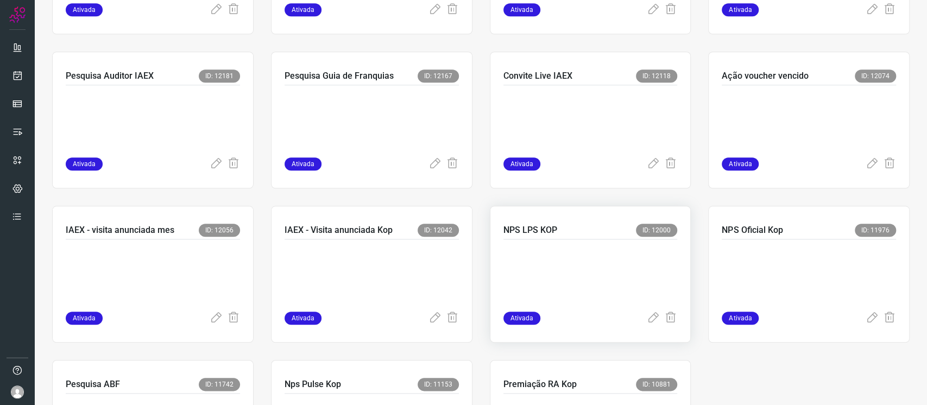
click at [578, 232] on div "NPS LPS KOP ID: 12000" at bounding box center [591, 232] width 174 height 16
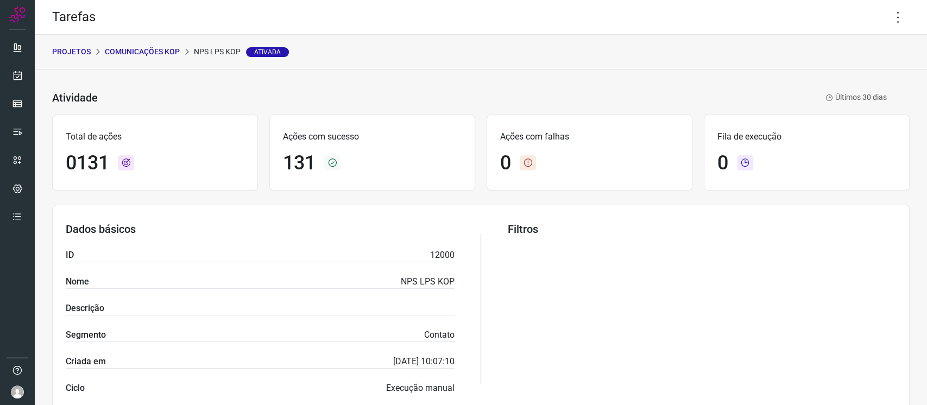
click at [878, 30] on div "Tarefas" at bounding box center [481, 17] width 893 height 35
click at [887, 21] on icon at bounding box center [898, 17] width 23 height 23
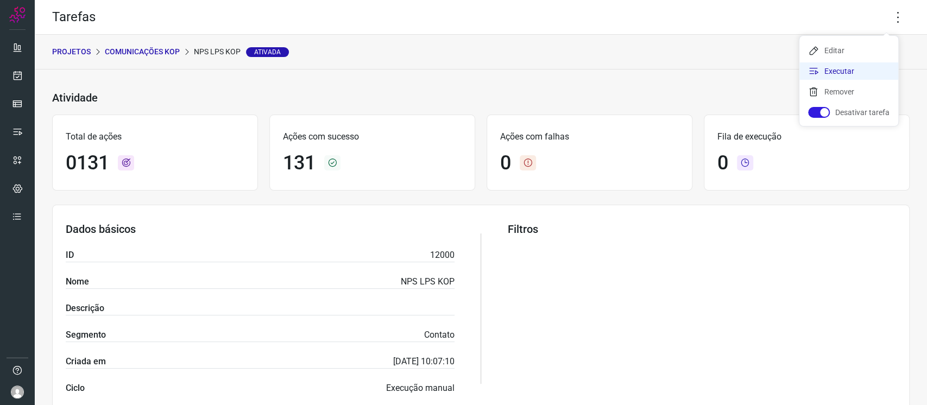
click at [827, 72] on li "Executar" at bounding box center [849, 70] width 99 height 17
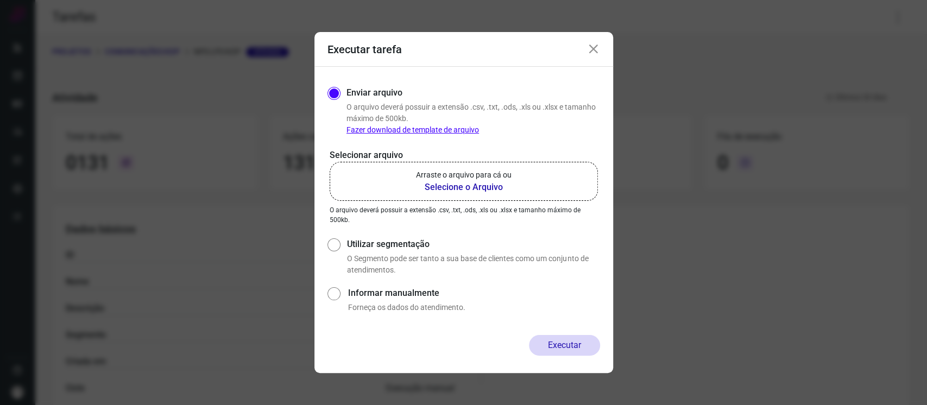
click at [487, 189] on b "Selecione o Arquivo" at bounding box center [464, 187] width 96 height 13
click at [0, 0] on input "Arraste o arquivo para cá ou Selecione o Arquivo" at bounding box center [0, 0] width 0 height 0
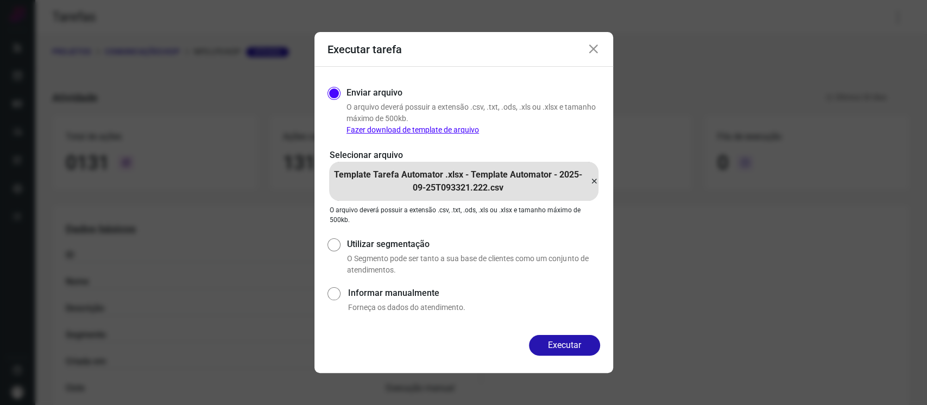
click at [589, 47] on icon at bounding box center [593, 49] width 13 height 13
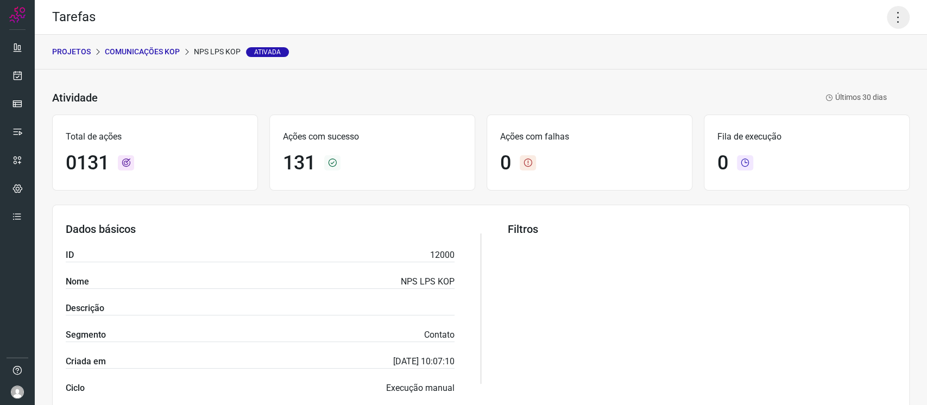
click at [875, 17] on div "Tarefas" at bounding box center [481, 17] width 893 height 35
click at [887, 28] on icon at bounding box center [898, 17] width 23 height 23
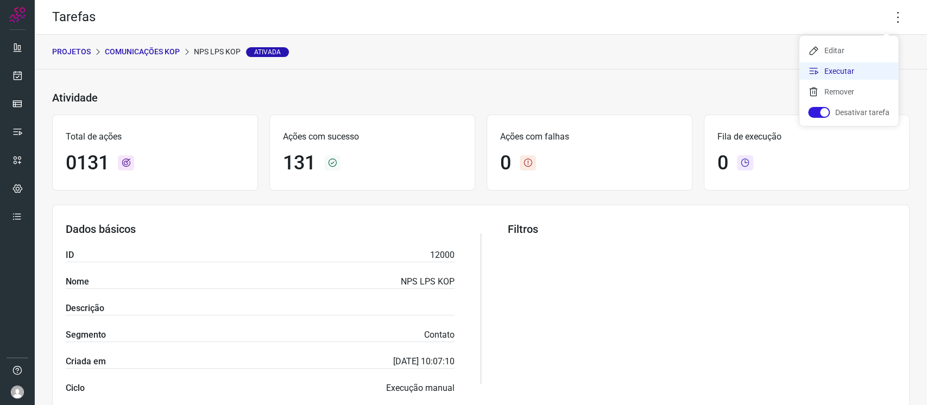
click at [857, 71] on li "Executar" at bounding box center [849, 70] width 99 height 17
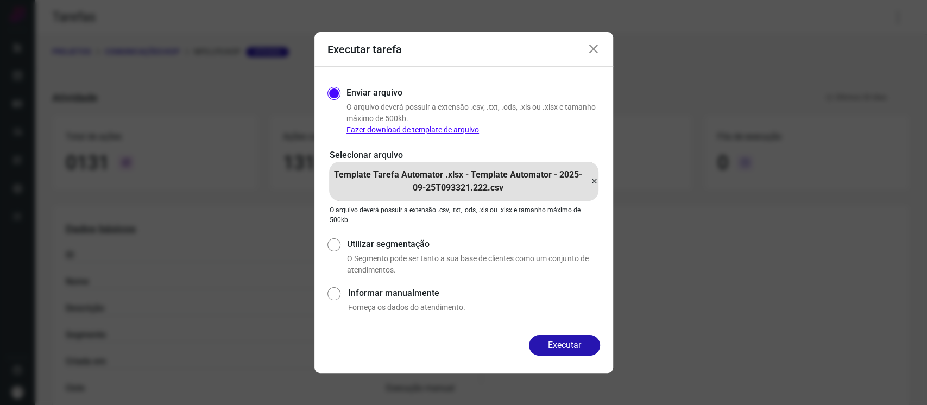
click at [594, 184] on icon at bounding box center [594, 181] width 9 height 13
click at [0, 0] on input "Template Tarefa Automator .xlsx - Template Automator - 2025-09-25T093321.222.csv" at bounding box center [0, 0] width 0 height 0
click at [588, 350] on button "Executar" at bounding box center [564, 345] width 71 height 21
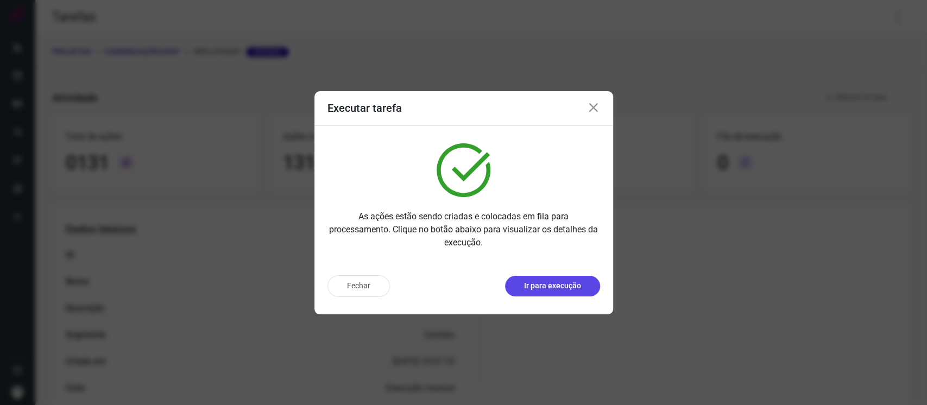
click at [552, 290] on p "Ir para execução" at bounding box center [552, 285] width 57 height 11
